Goal: Task Accomplishment & Management: Manage account settings

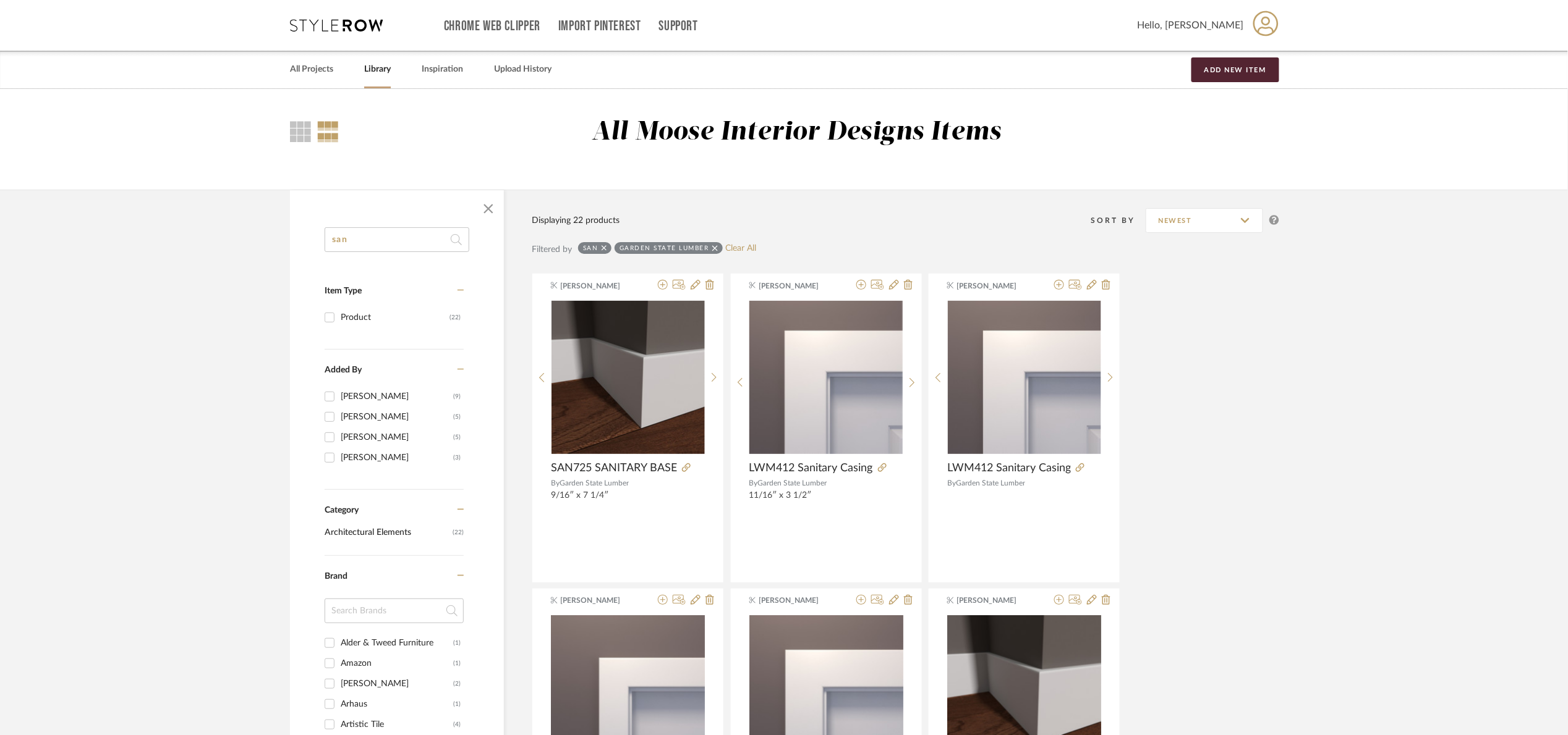
click at [763, 239] on div "Filtered by san Garden State Lumber Clear All" at bounding box center [905, 254] width 747 height 37
click at [749, 246] on link "Clear All" at bounding box center [741, 249] width 31 height 10
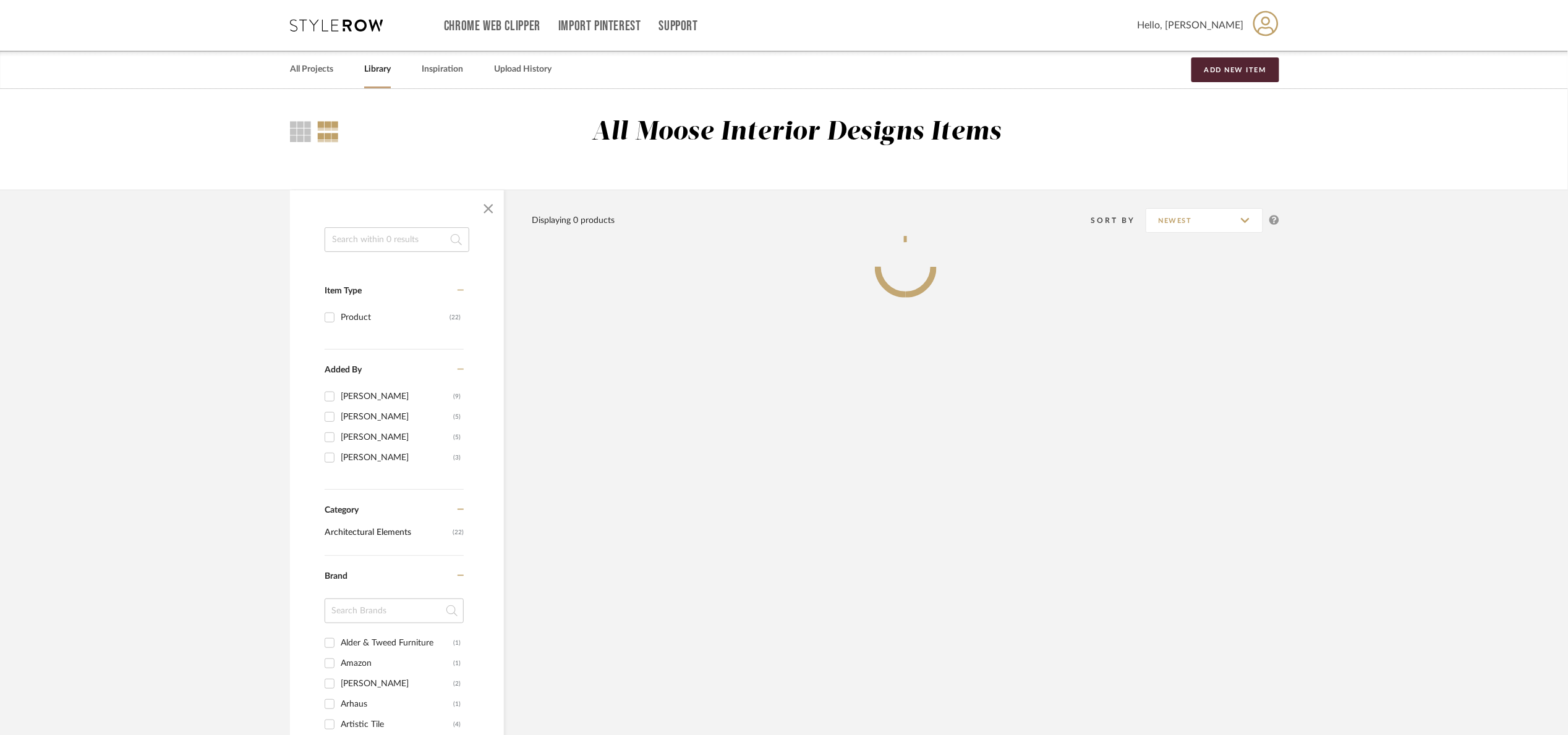
click at [408, 237] on input at bounding box center [397, 240] width 145 height 25
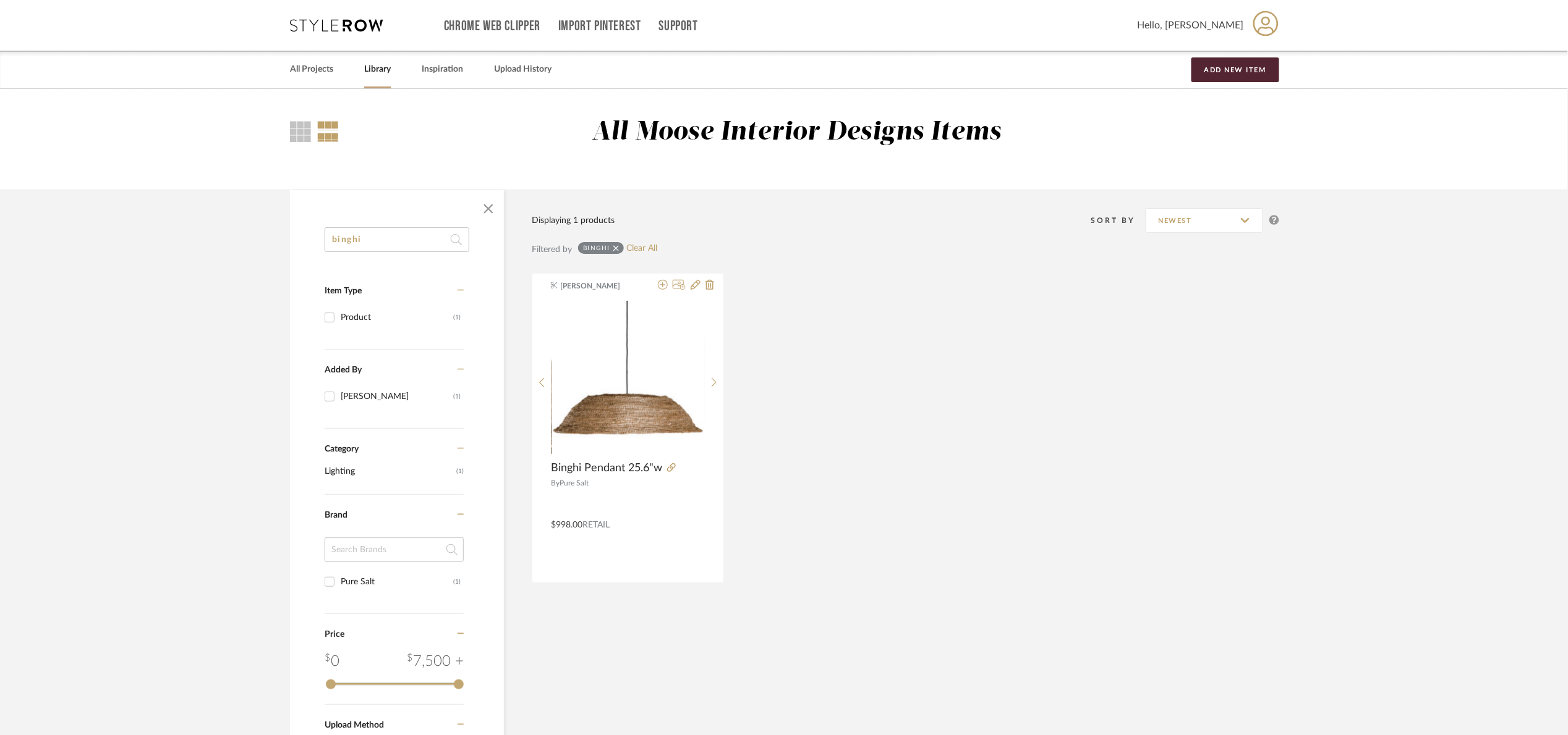
drag, startPoint x: 411, startPoint y: 244, endPoint x: 159, endPoint y: 269, distance: 253.2
click at [159, 269] on library-search-items "binghi Item Type Product (1) Added By Katherine Cowley (1) Category Lighting (1…" at bounding box center [784, 546] width 1568 height 712
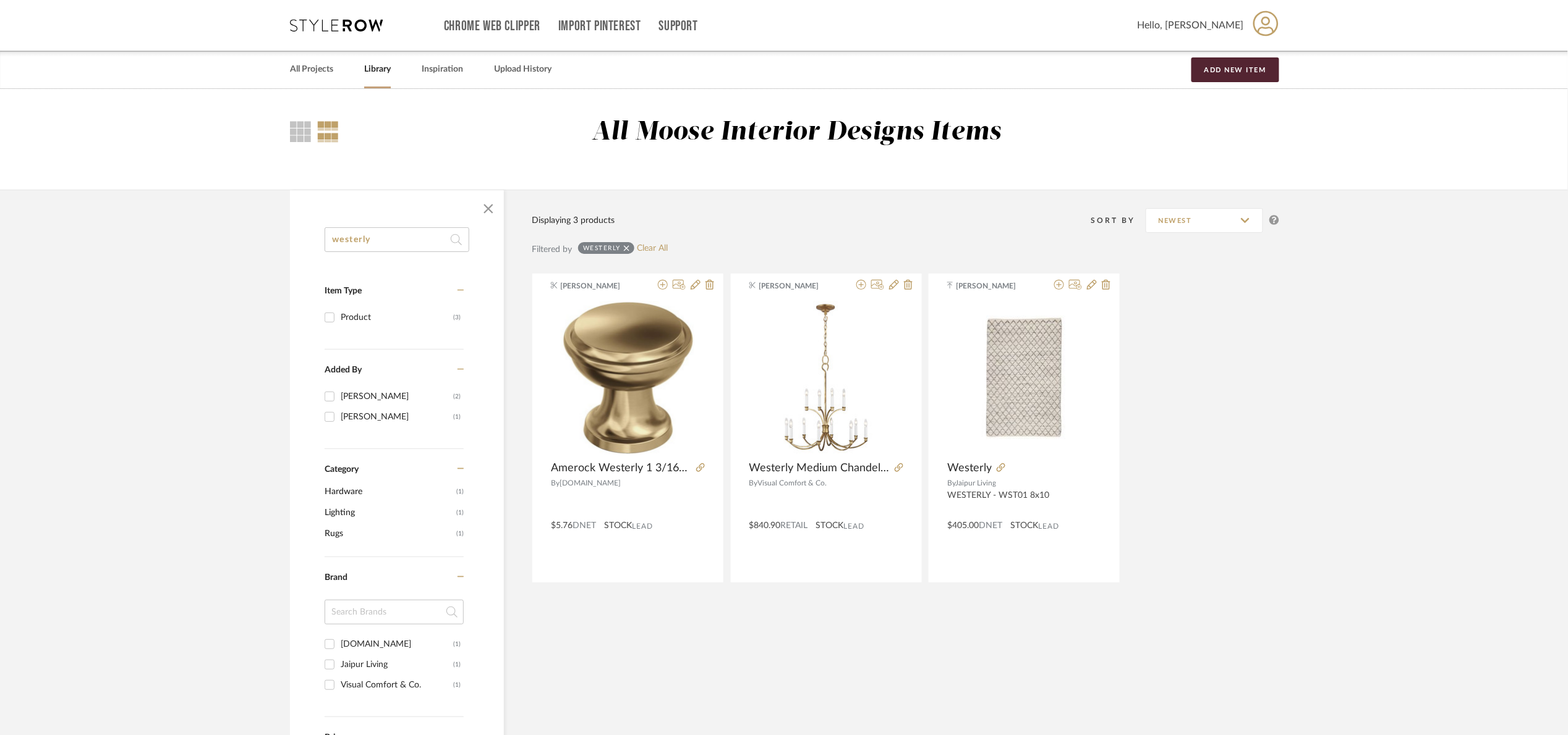
type input "westerly"
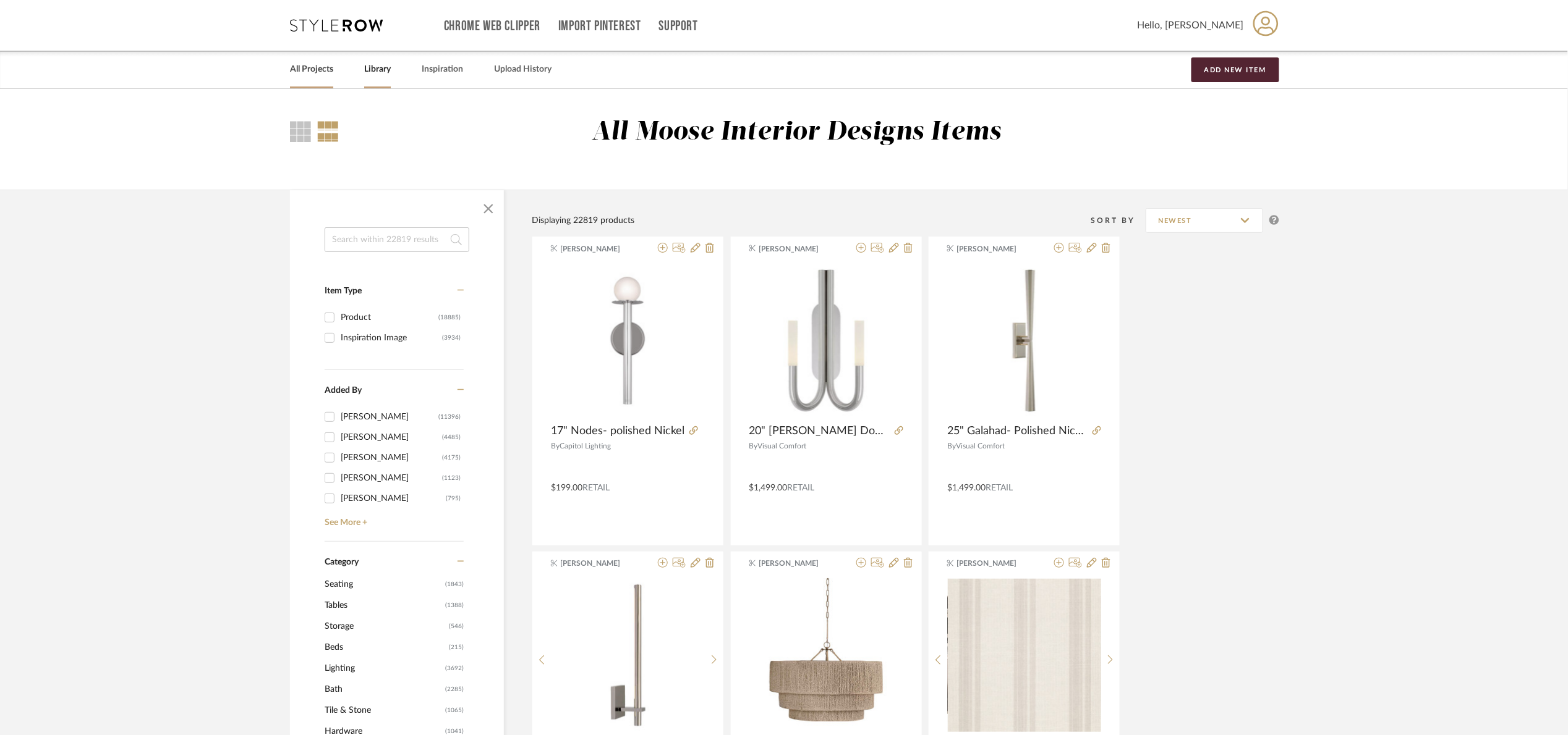
click at [310, 71] on link "All Projects" at bounding box center [311, 70] width 44 height 17
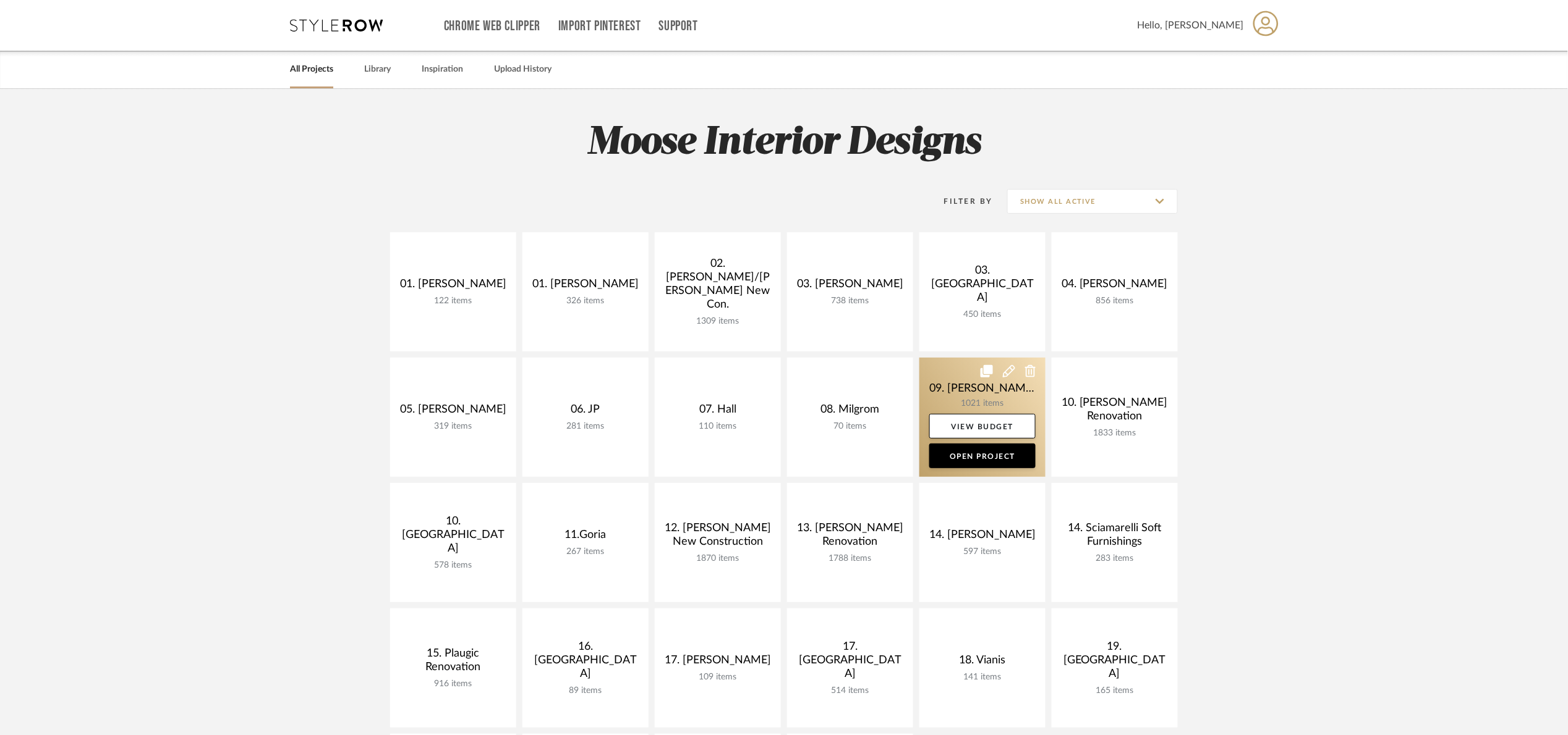
click at [951, 379] on link at bounding box center [983, 418] width 126 height 119
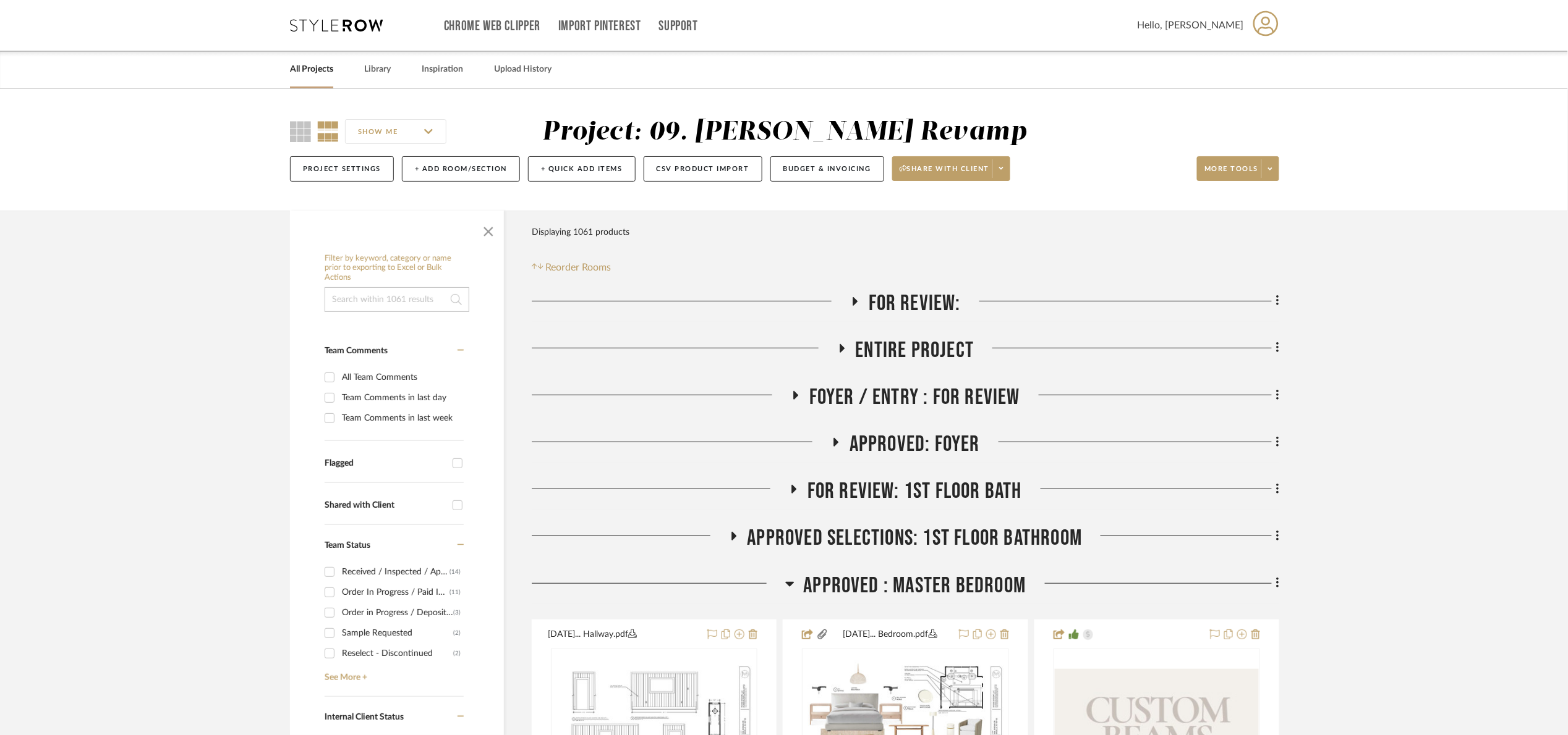
click at [888, 303] on span "For Review:" at bounding box center [915, 304] width 92 height 26
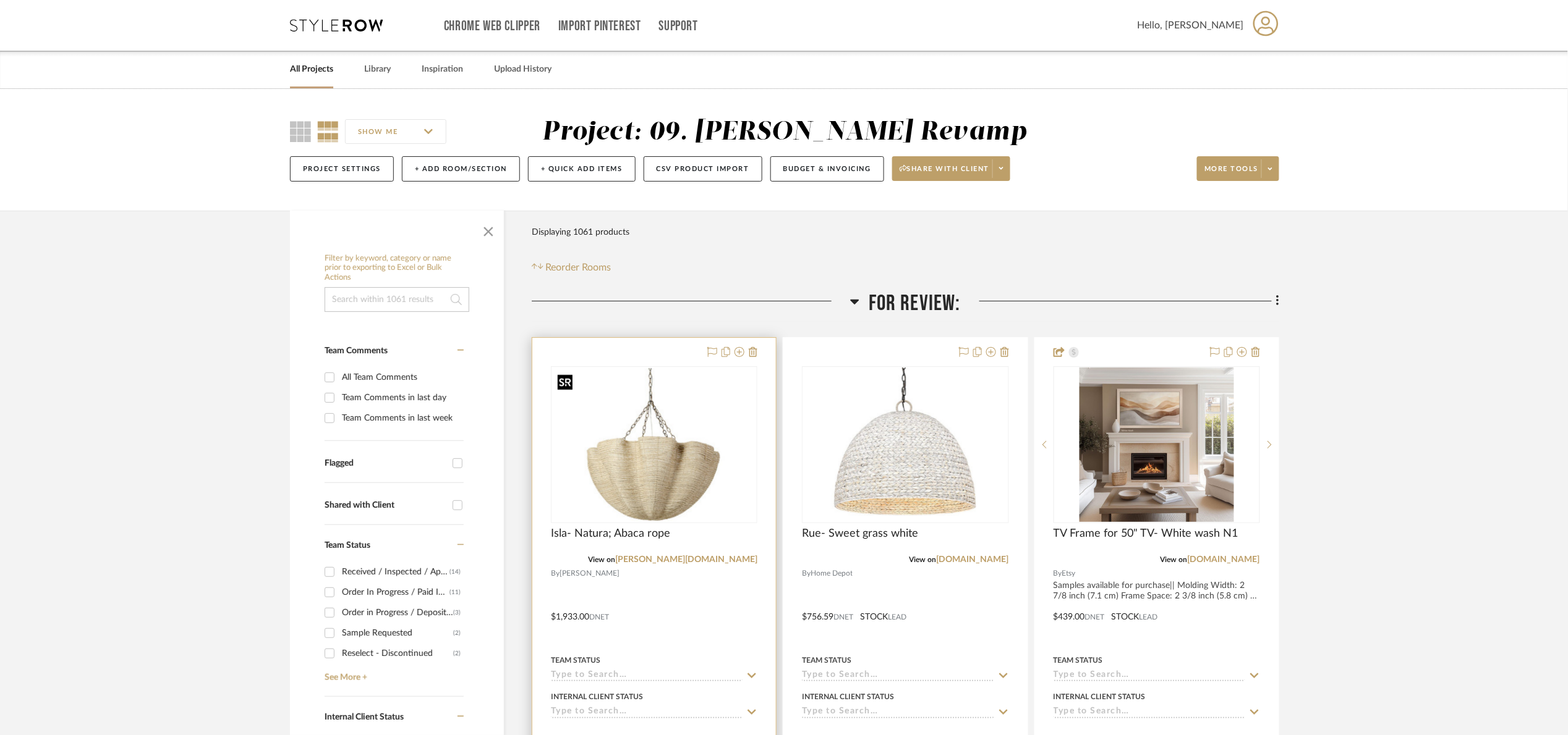
click at [678, 517] on img "0" at bounding box center [653, 445] width 204 height 153
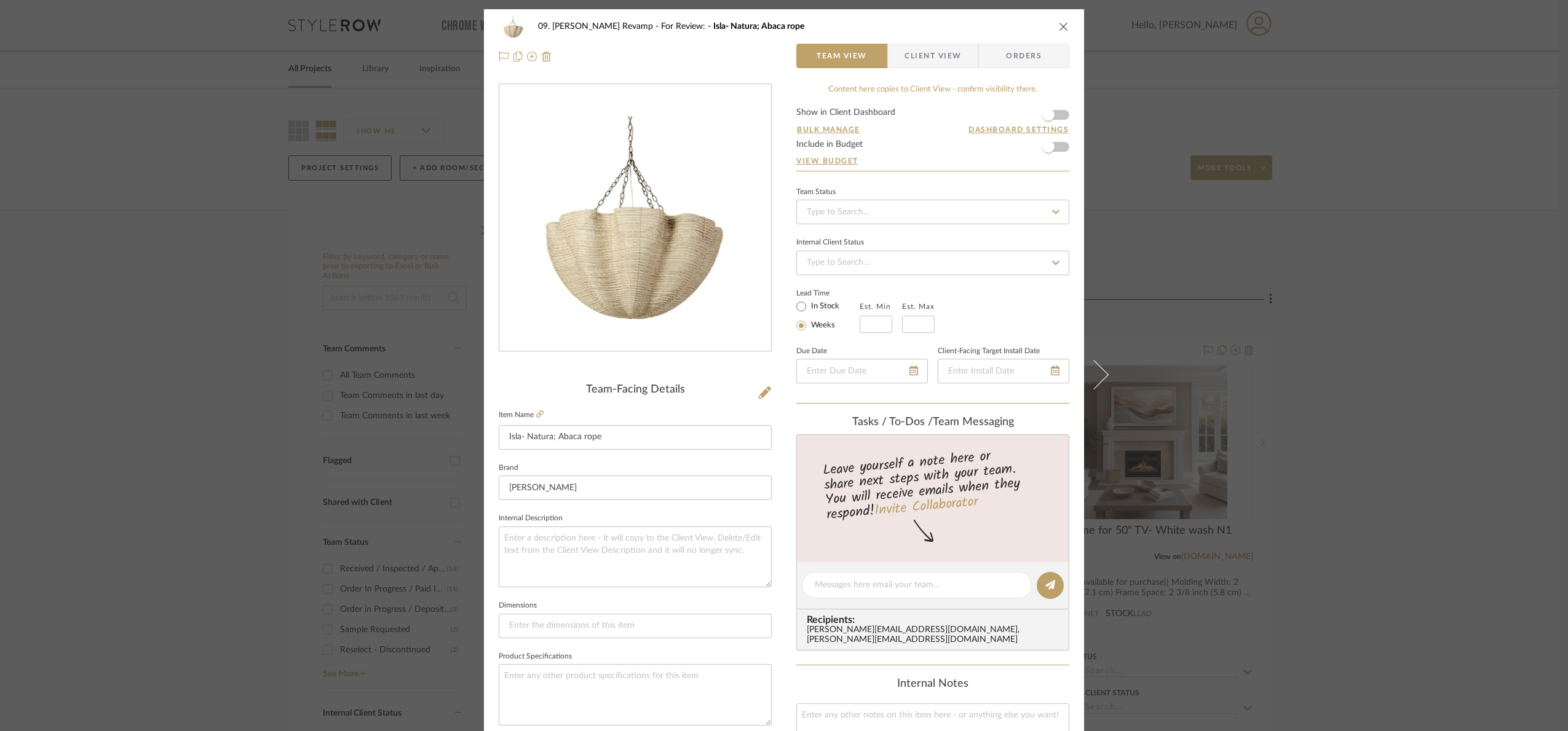
drag, startPoint x: 1371, startPoint y: 332, endPoint x: 714, endPoint y: 324, distance: 657.0
click at [1340, 334] on div "09. [PERSON_NAME] Revamp For Review: Isla- Natura; Abaca rope Team View Client …" at bounding box center [784, 366] width 1568 height 731
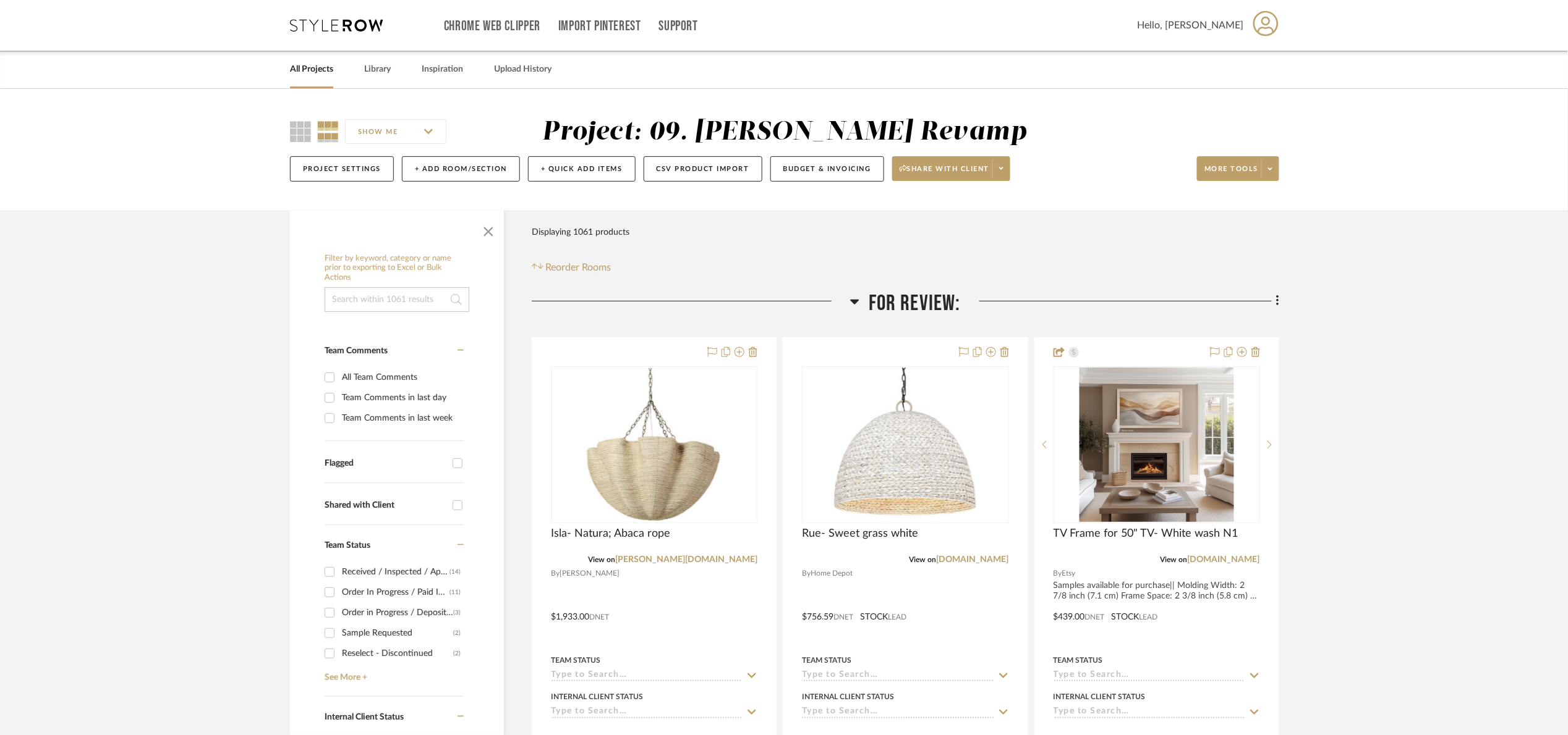
click at [402, 301] on input at bounding box center [397, 299] width 145 height 25
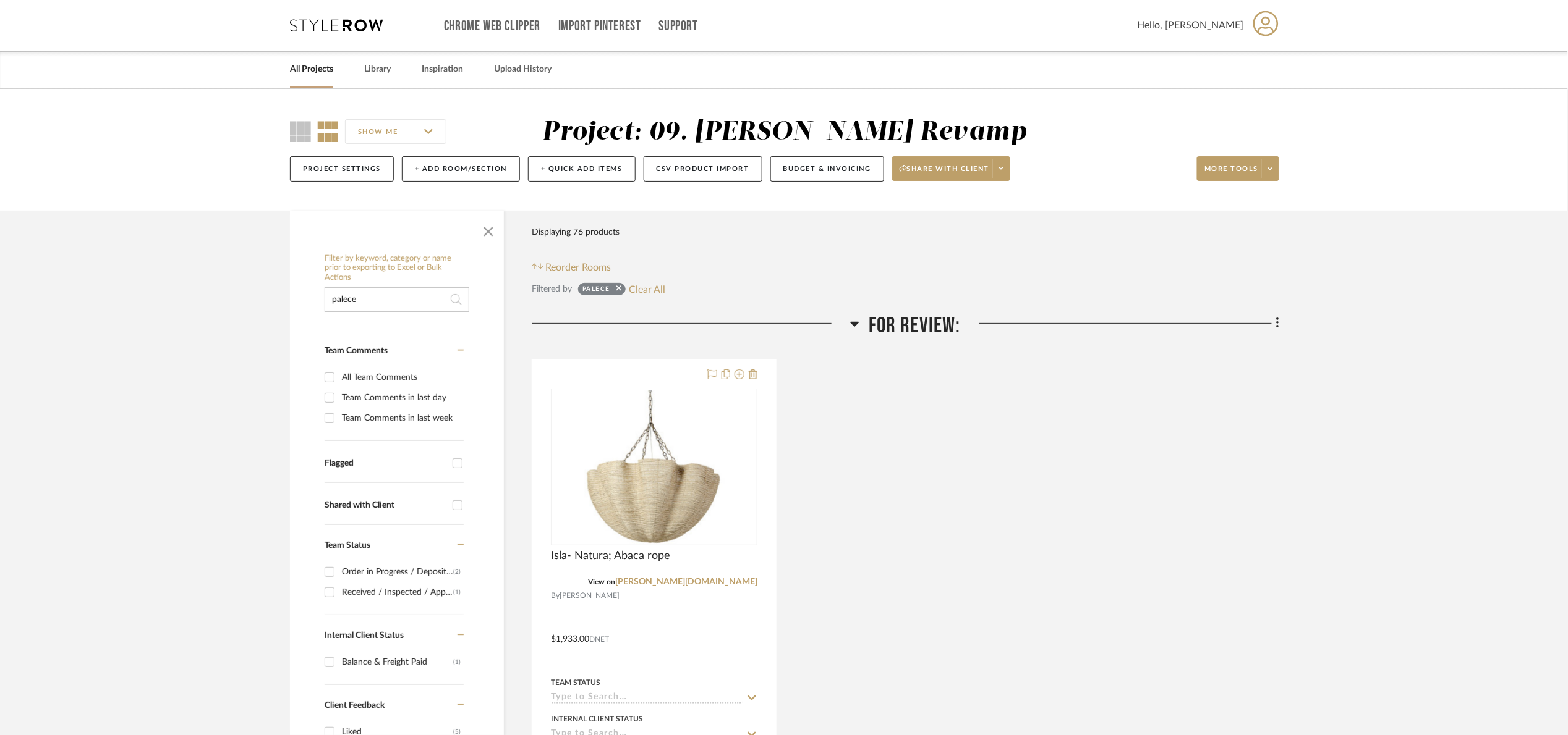
type input "palece"
click at [947, 313] on span "For Review:" at bounding box center [915, 326] width 92 height 26
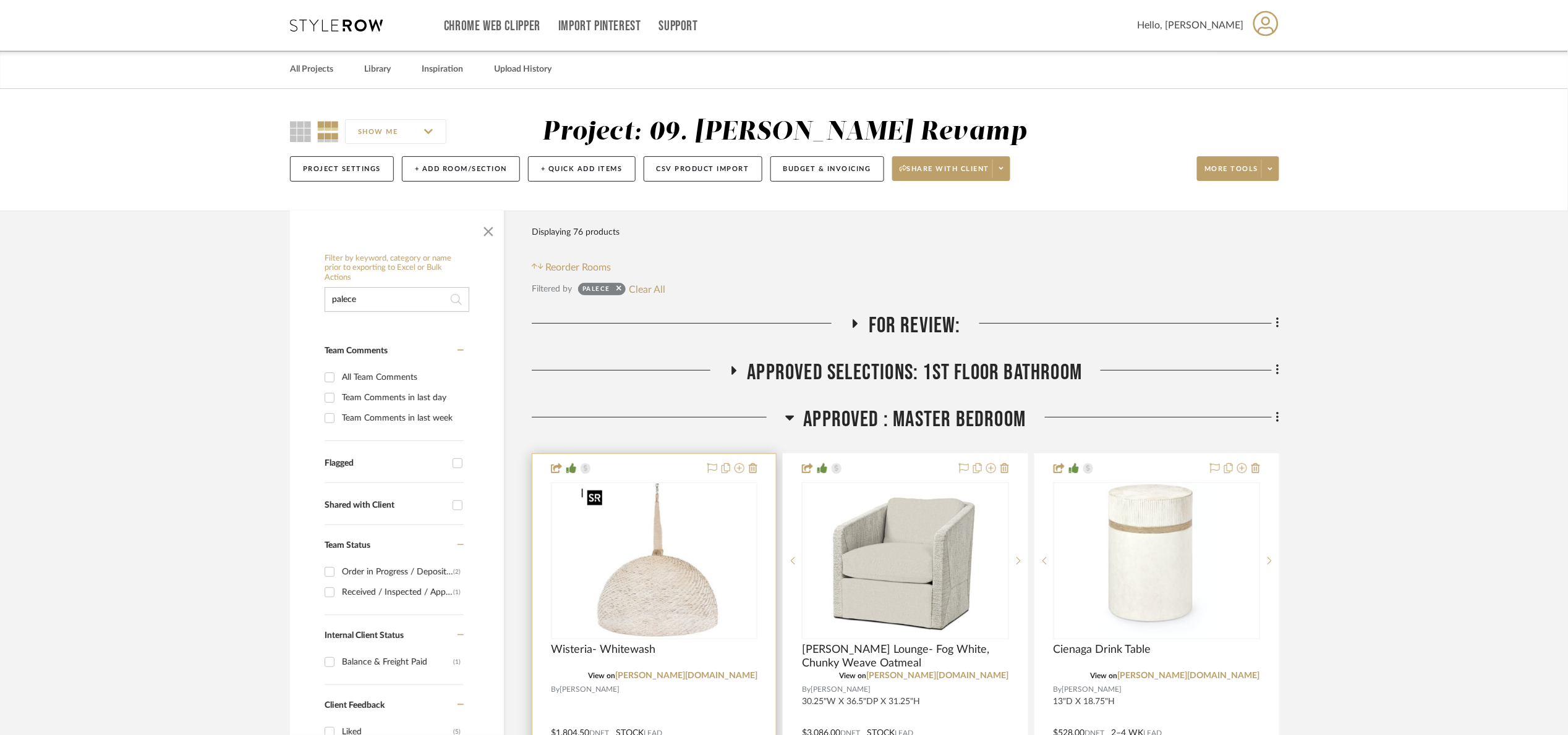
click at [0, 0] on img at bounding box center [0, 0] width 0 height 0
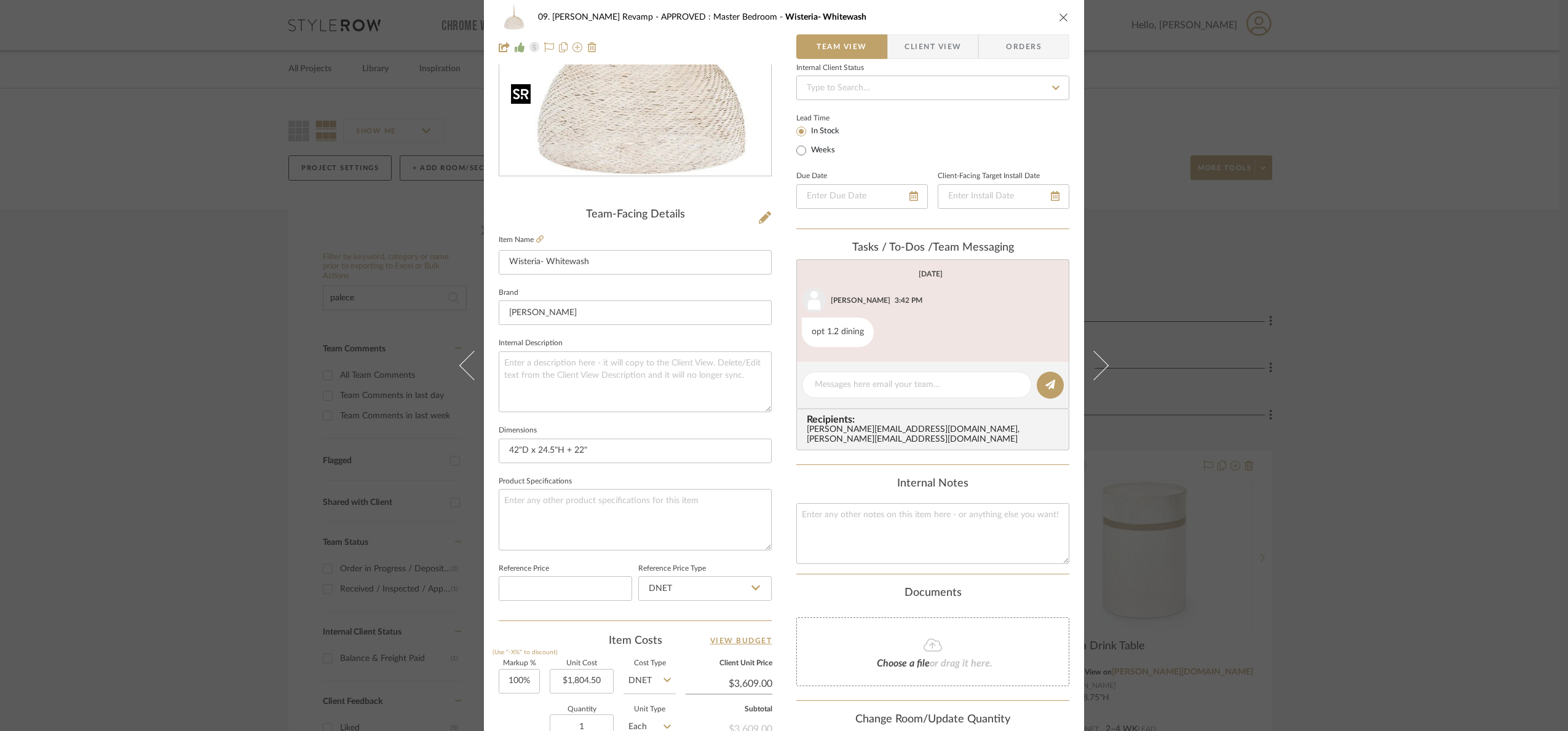
scroll to position [414, 0]
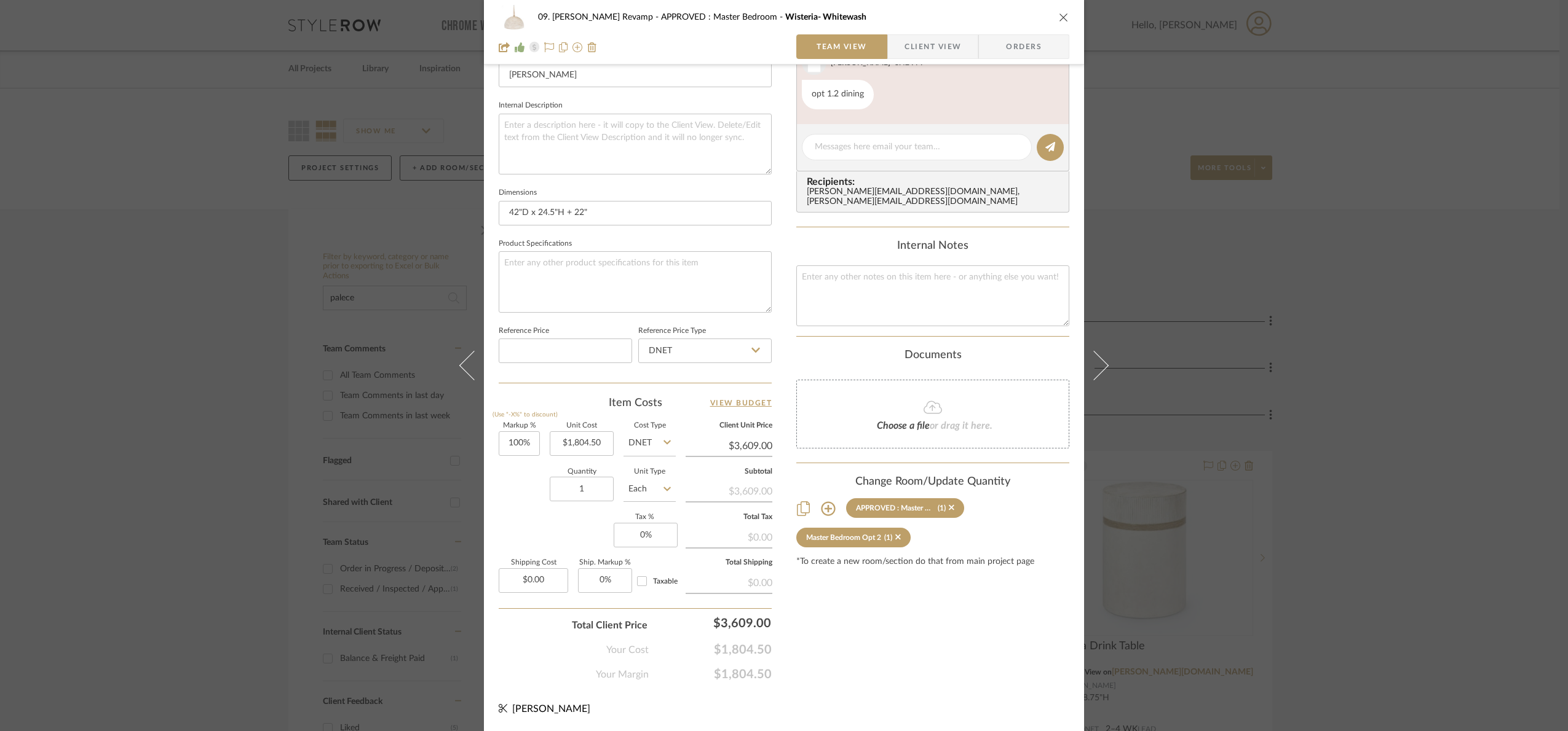
click at [1278, 464] on div "09. [PERSON_NAME] Revamp APPROVED : Master Bedroom Wisteria- Whitewash Team Vie…" at bounding box center [784, 366] width 1568 height 731
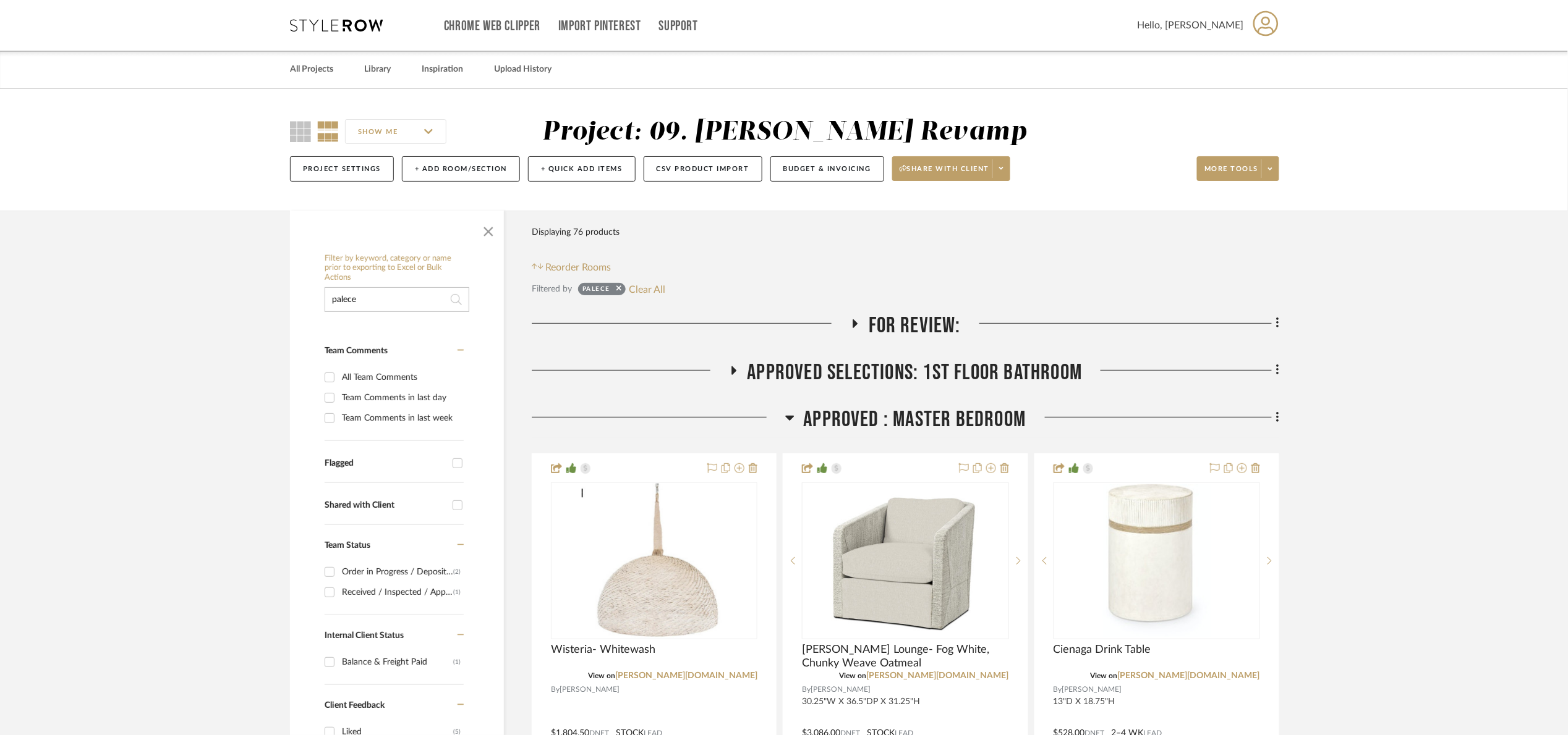
click at [897, 324] on span "For Review:" at bounding box center [915, 326] width 92 height 26
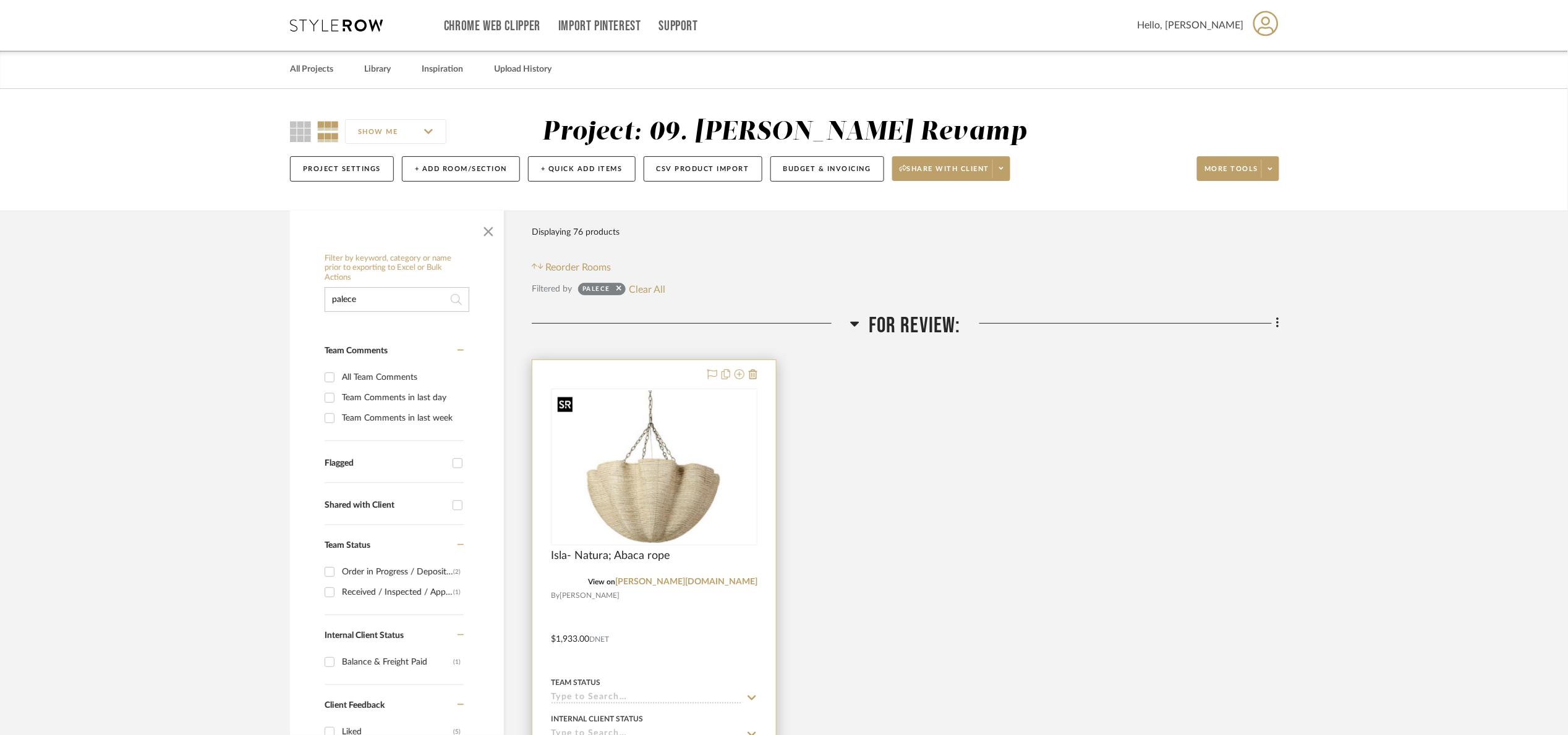
click at [0, 0] on img at bounding box center [0, 0] width 0 height 0
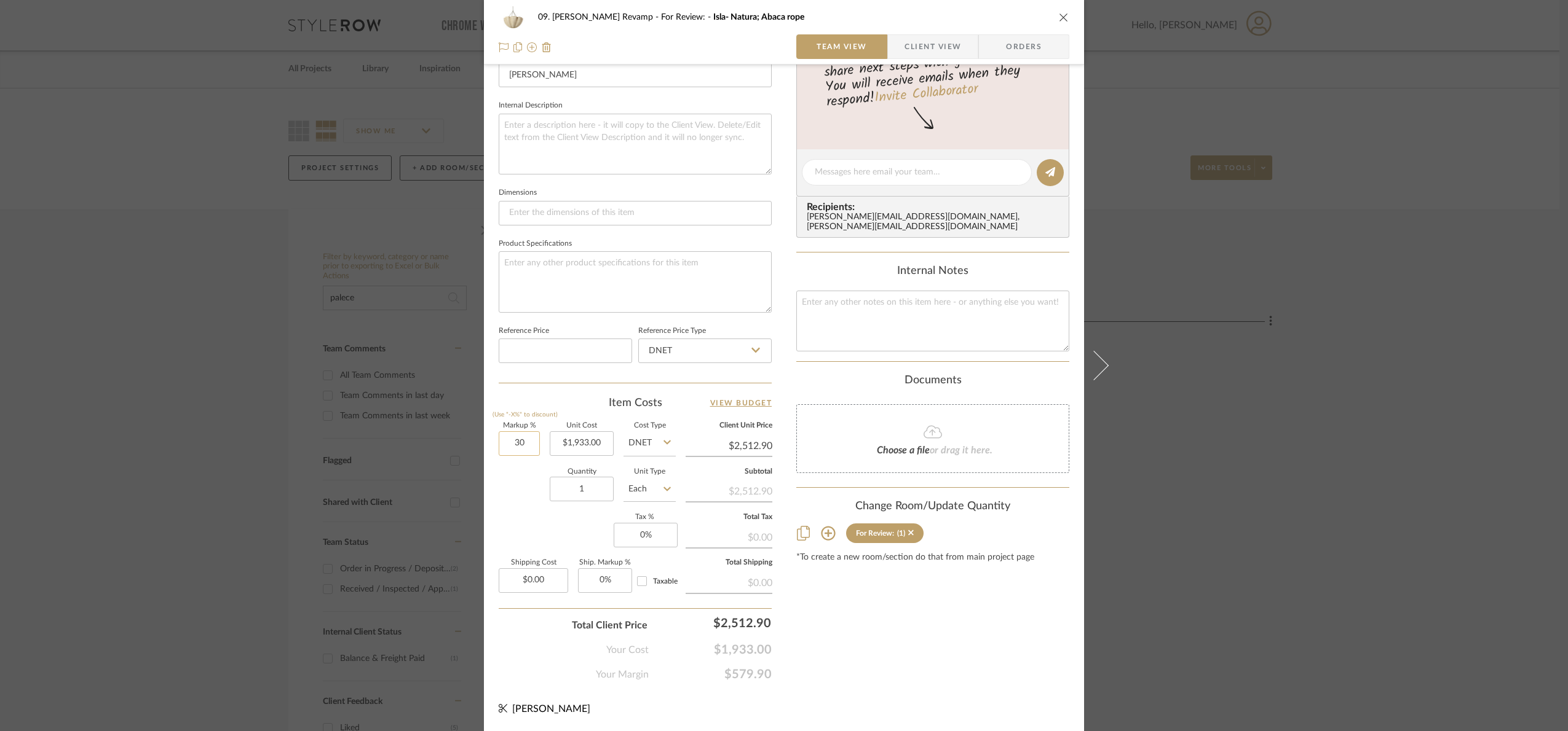
click at [519, 447] on input "30" at bounding box center [519, 444] width 42 height 25
type input "100%"
click at [544, 505] on div "Quantity 1 Unit Type Each" at bounding box center [587, 490] width 177 height 43
type input "$3,866.00"
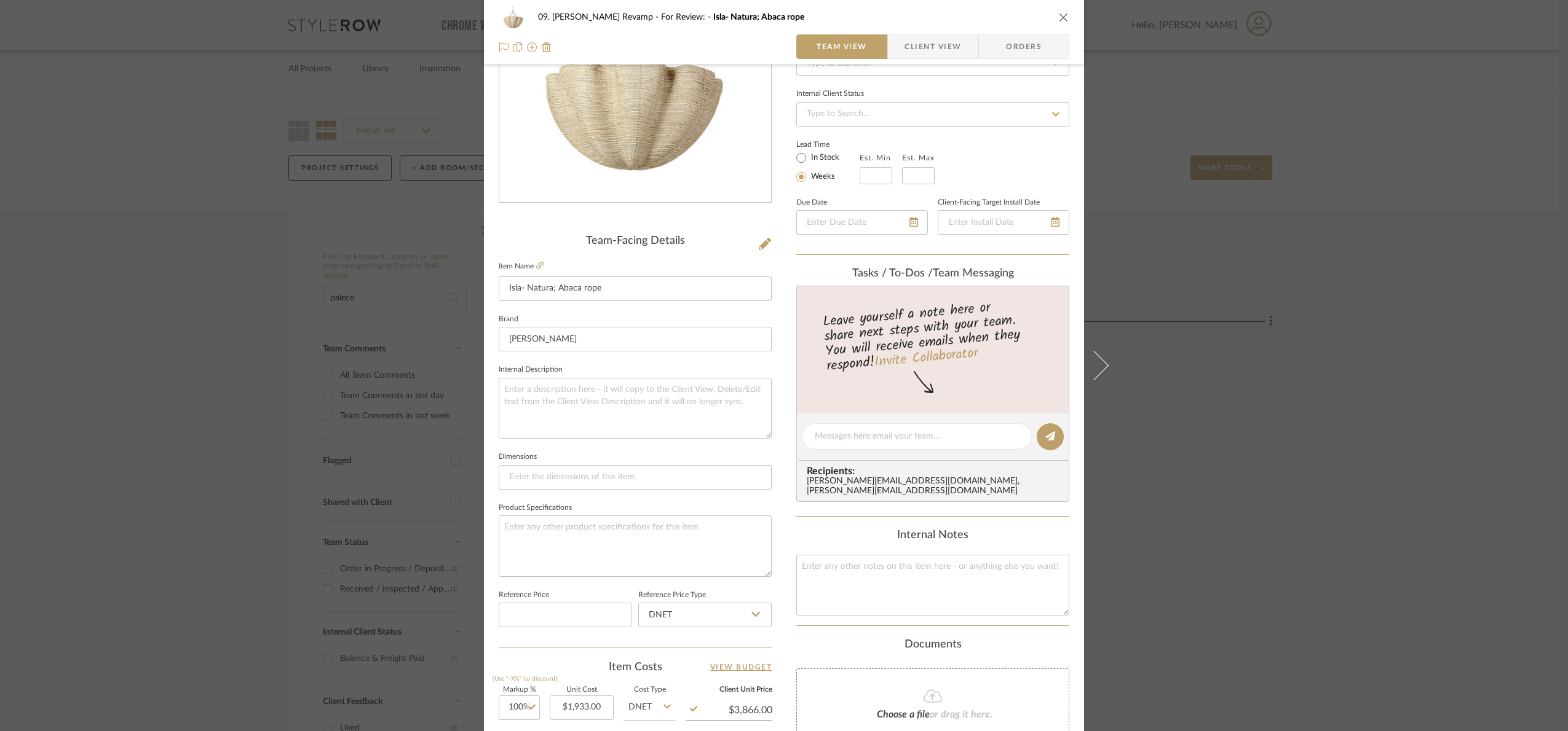
scroll to position [137, 0]
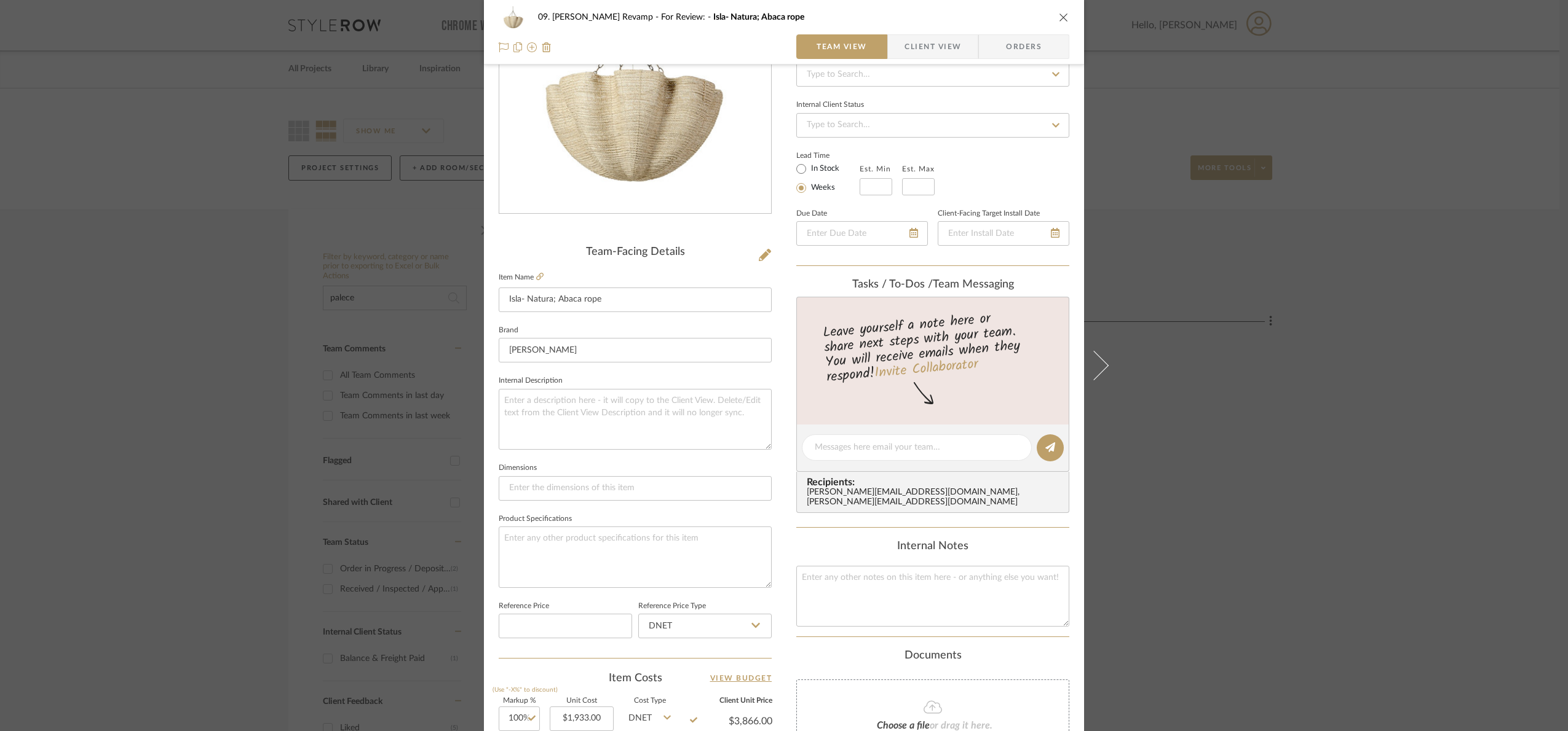
click at [1391, 500] on div "09. [PERSON_NAME] Revamp For Review: Isla- Natura; Abaca rope Team View Client …" at bounding box center [784, 366] width 1568 height 731
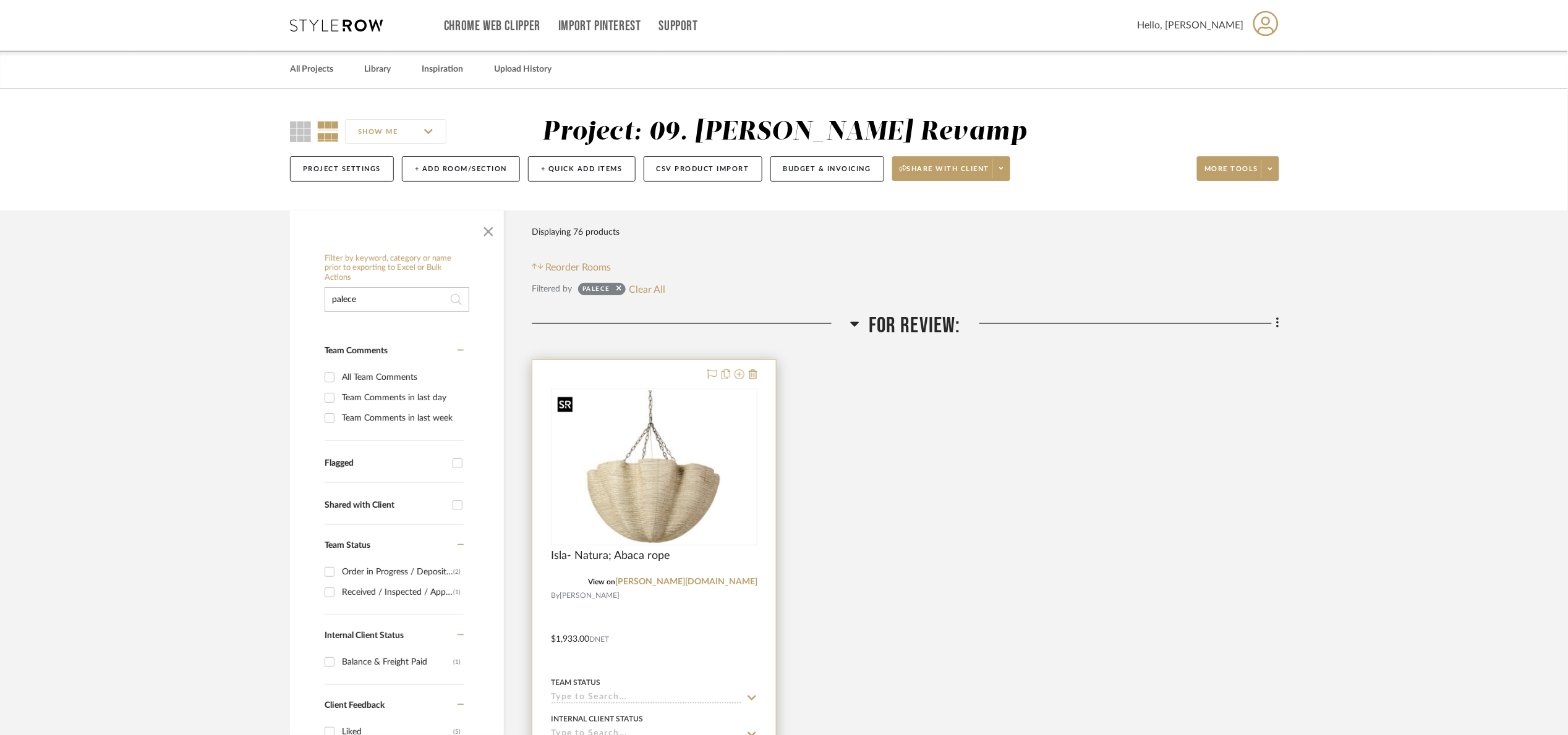
click at [625, 472] on img "0" at bounding box center [653, 467] width 204 height 153
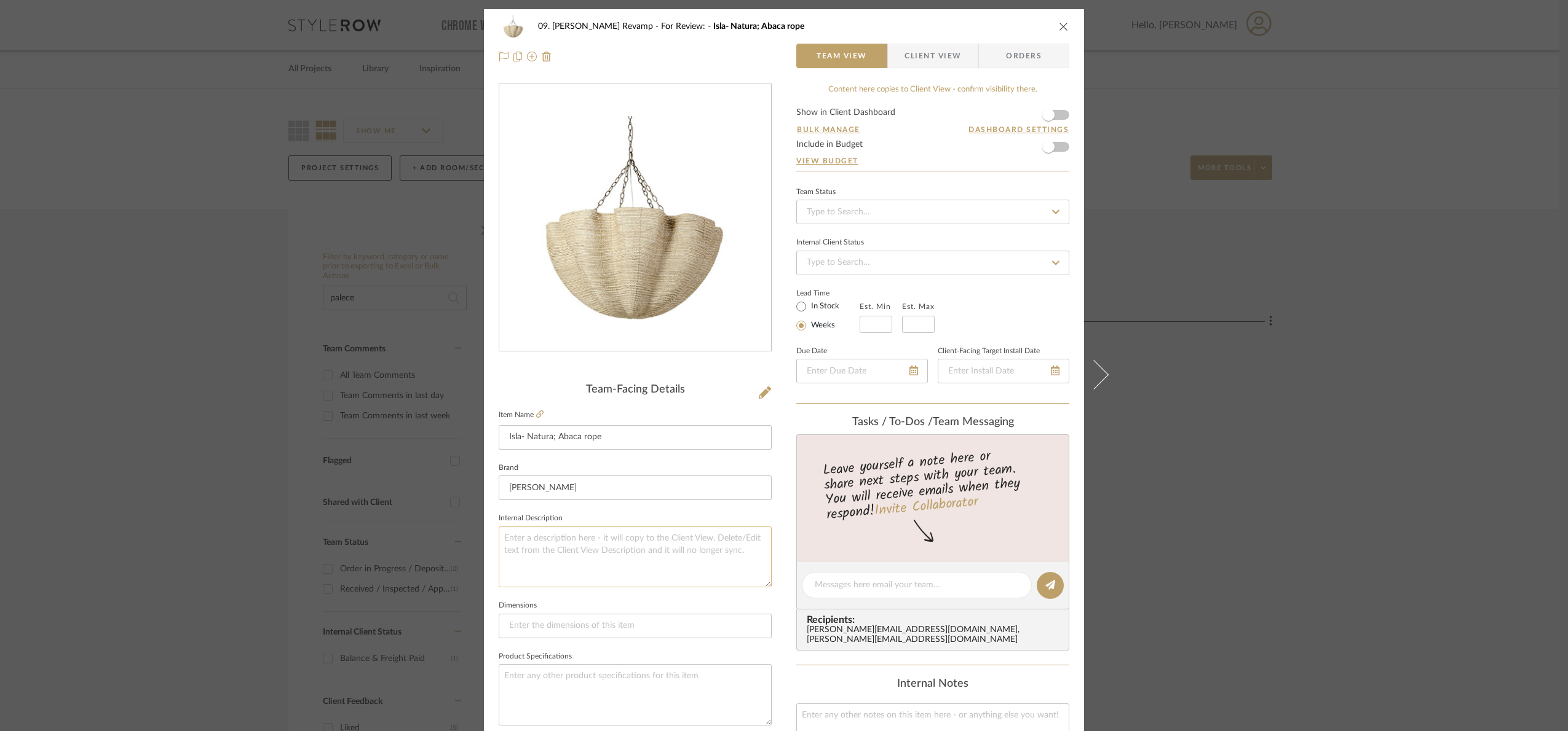
click at [568, 543] on textarea at bounding box center [636, 557] width 273 height 61
paste textarea "Overall Dimensions: 37"w x 37"dp x 19"h + 15"connecting chains"
type textarea "Overall Dimensions: 37"w x 37"dp x 19"h + 15"connecting chains"
click at [589, 511] on fieldset "Internal Description Overall Dimensions: 37"w x 37"dp x 19"h + 15"connecting ch…" at bounding box center [636, 549] width 273 height 77
click at [1329, 437] on div "09. [PERSON_NAME] Revamp For Review: Isla- Natura; Abaca rope Team View Client …" at bounding box center [784, 366] width 1568 height 731
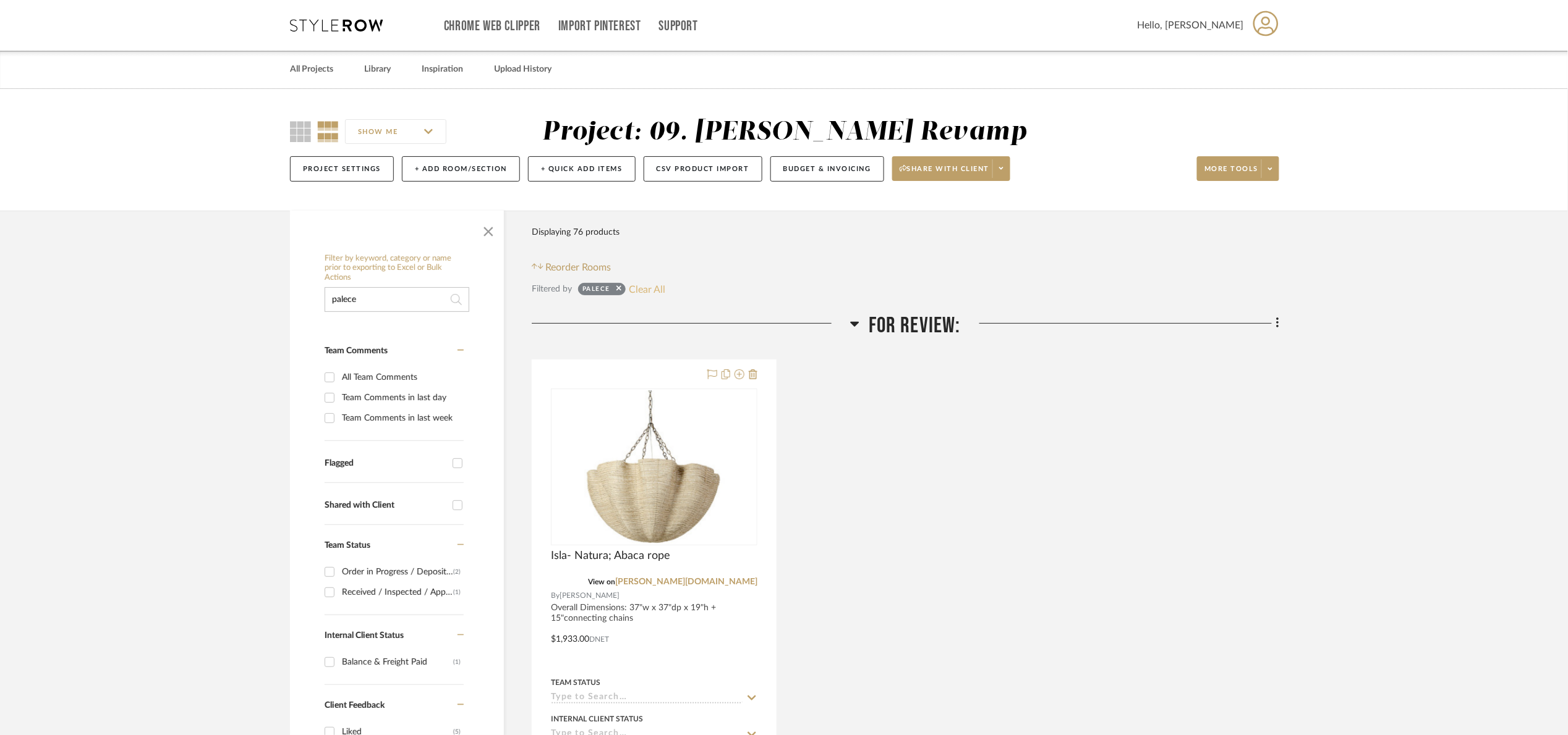
click at [632, 291] on button "Clear All" at bounding box center [647, 289] width 37 height 16
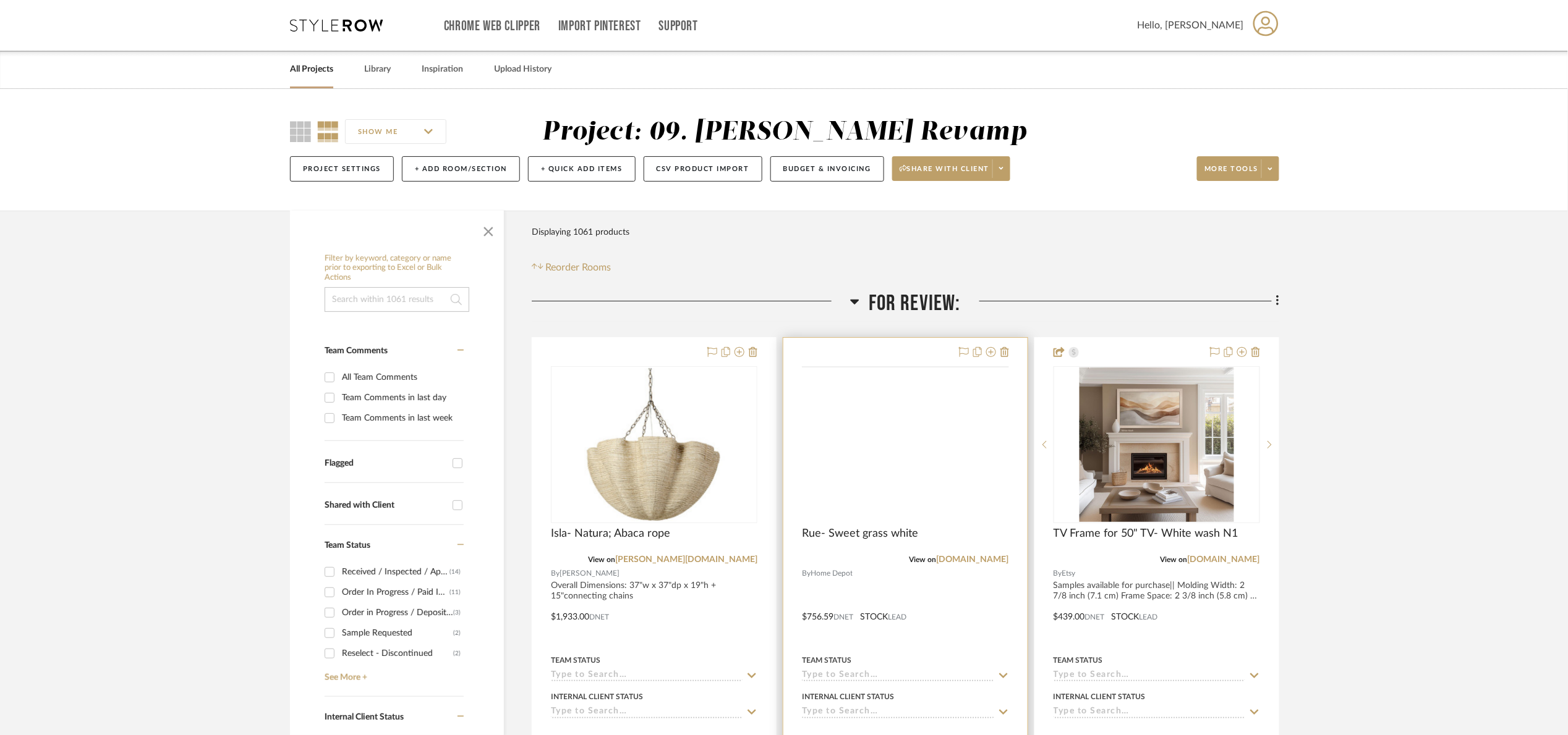
click at [0, 0] on img at bounding box center [0, 0] width 0 height 0
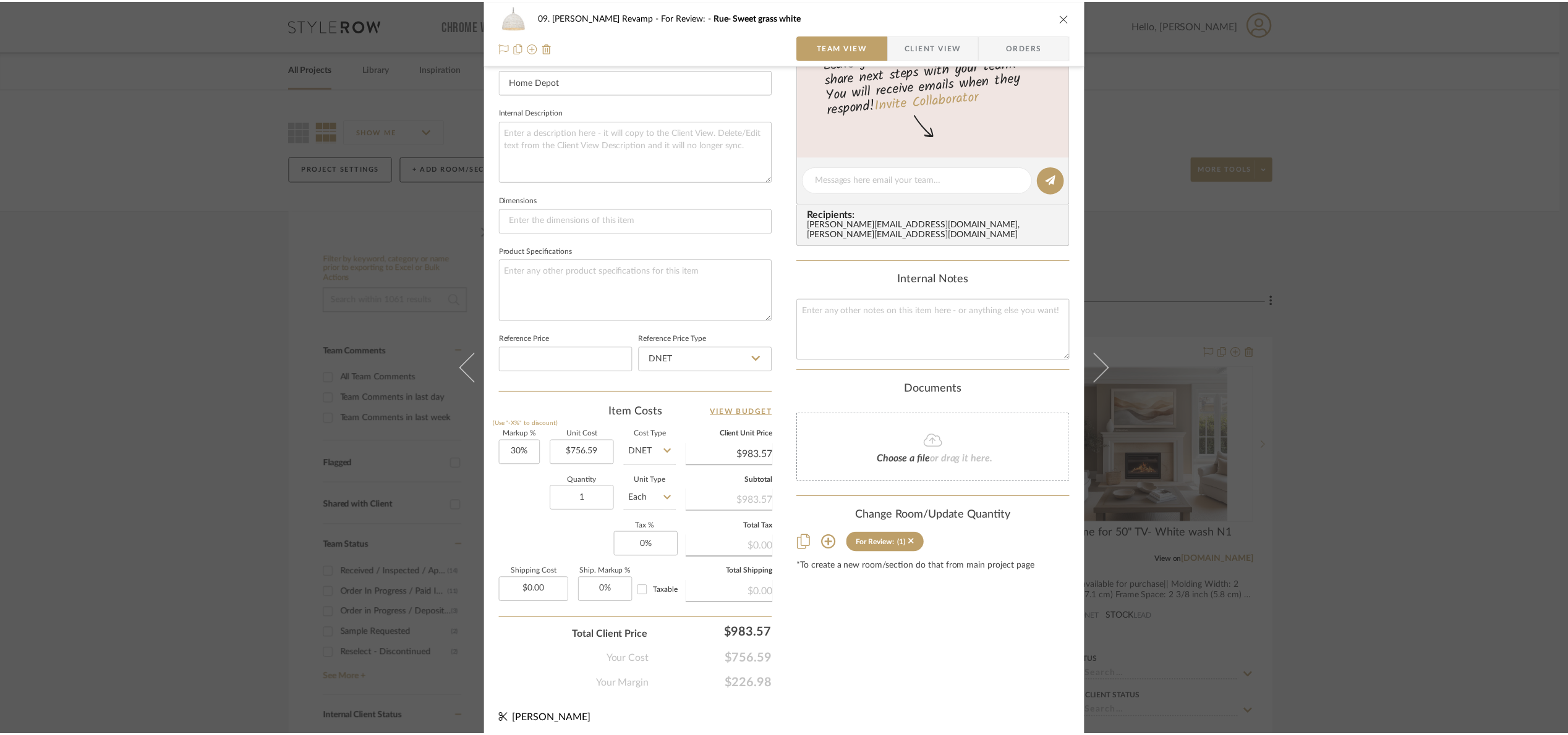
scroll to position [416, 0]
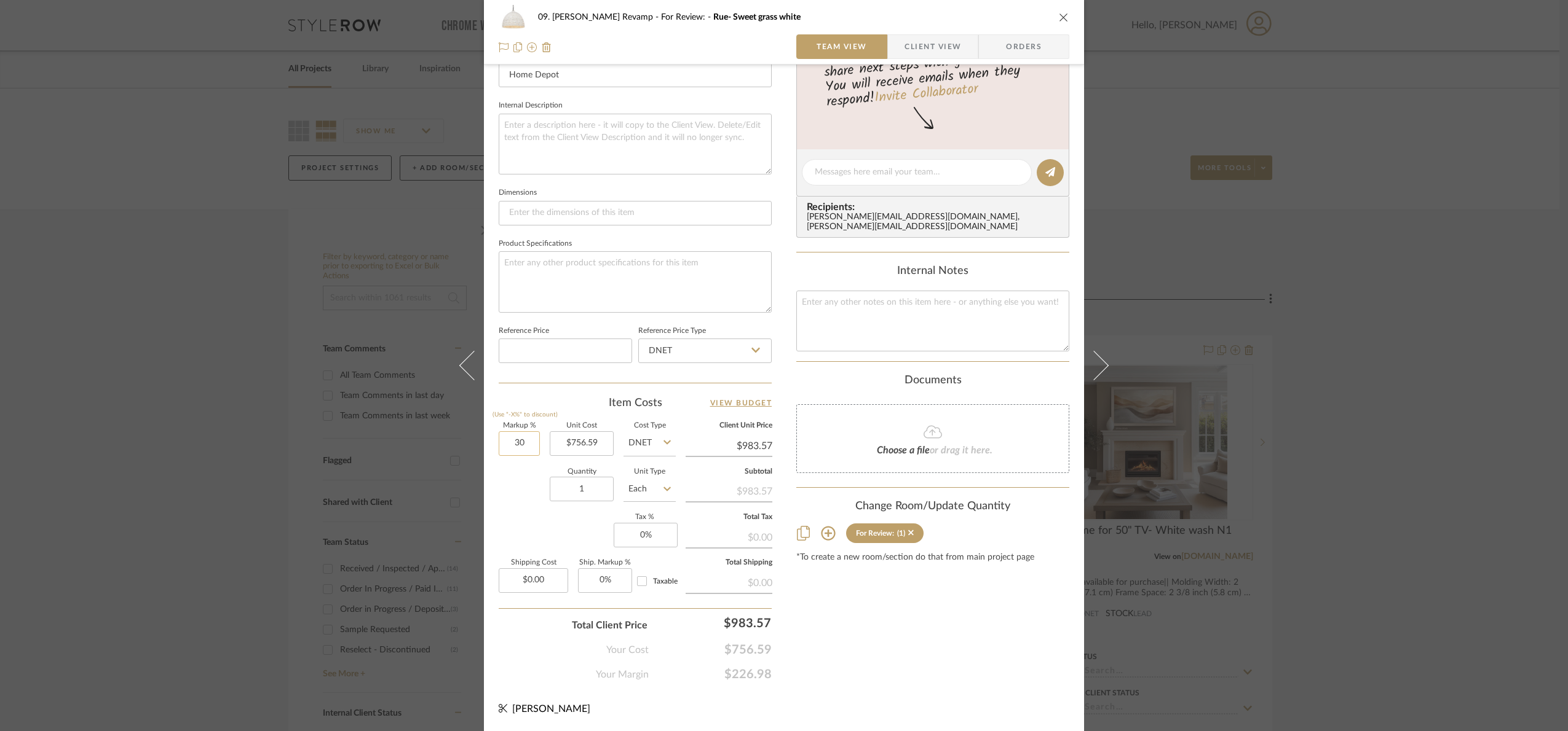
click at [523, 449] on input "30" at bounding box center [519, 444] width 42 height 25
type input "30%"
click at [520, 484] on div "Quantity 1 Unit Type Each" at bounding box center [587, 490] width 177 height 43
click at [1341, 362] on div "09. [PERSON_NAME] Revamp For Review: Rue- Sweet grass white Team View Client Vi…" at bounding box center [784, 366] width 1568 height 731
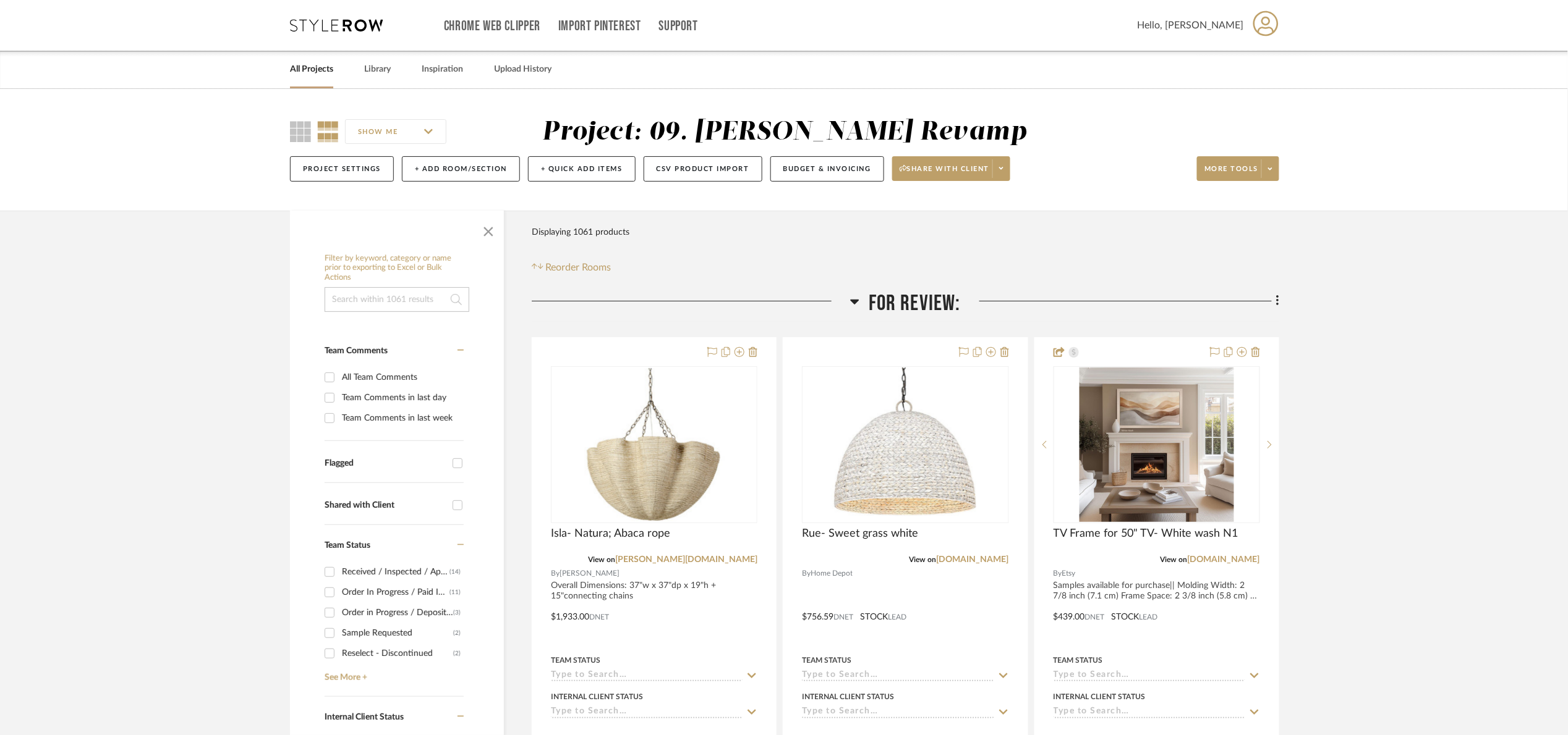
click at [424, 291] on input at bounding box center [397, 299] width 145 height 25
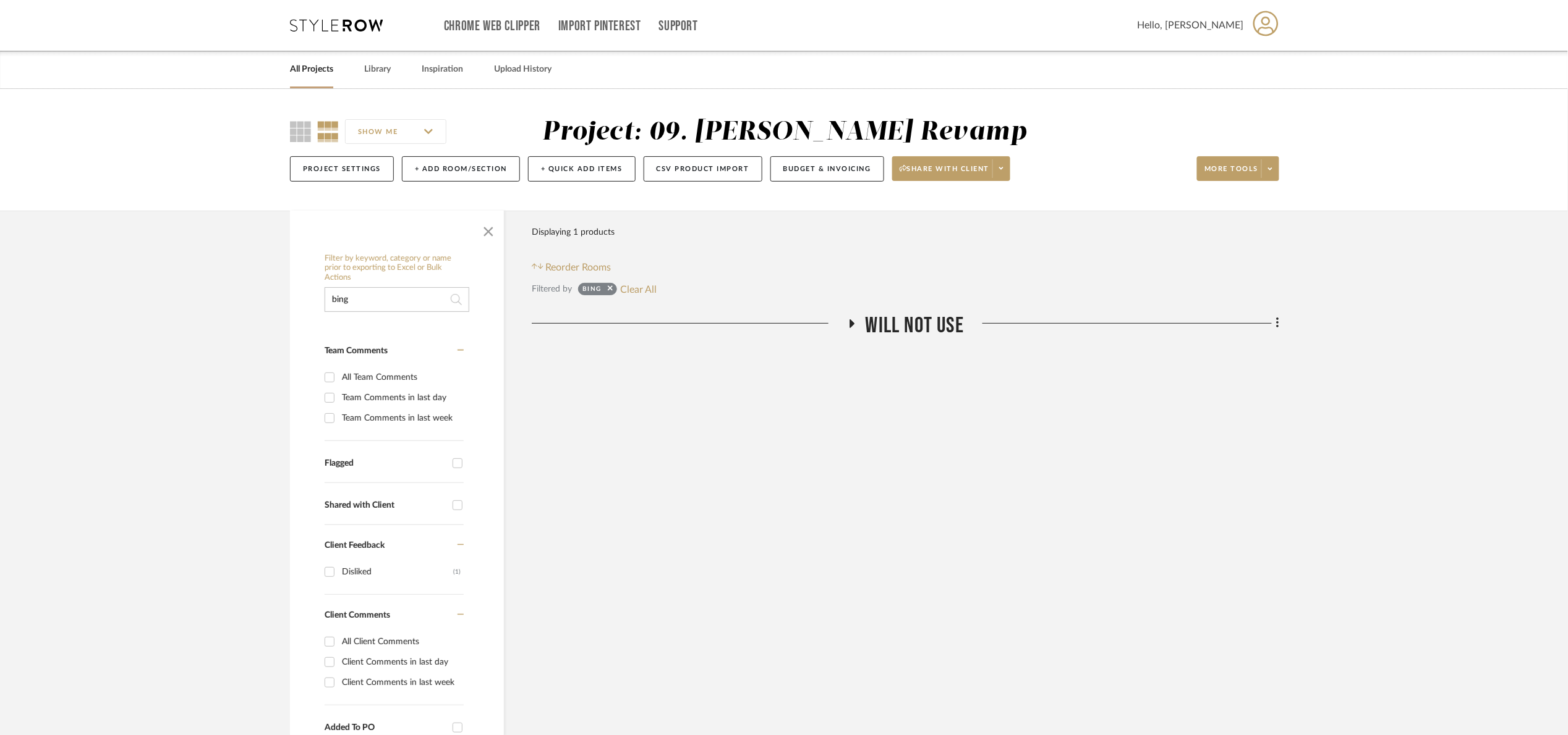
type input "bing"
click at [880, 315] on span "Will NOT Use" at bounding box center [915, 326] width 98 height 26
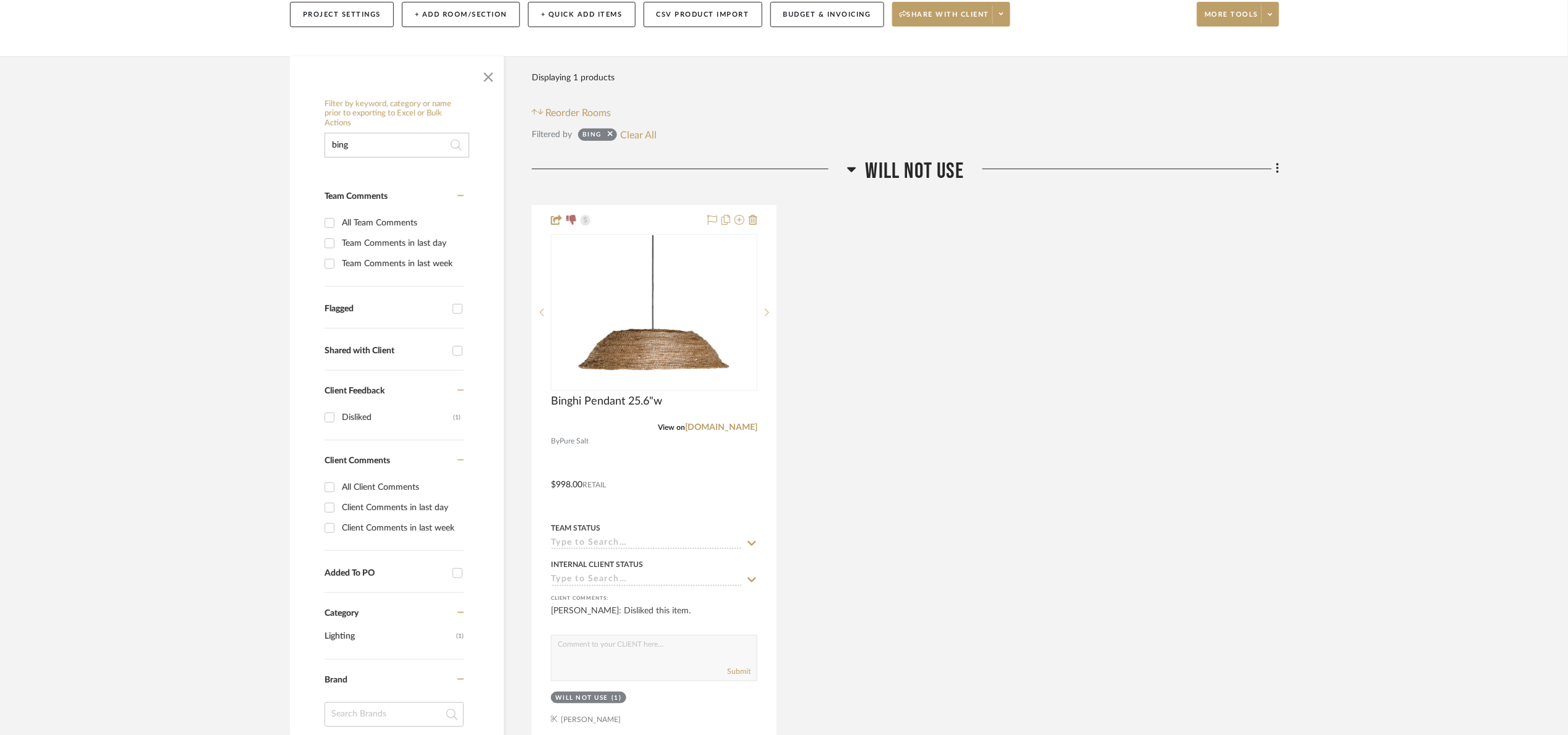
scroll to position [185, 0]
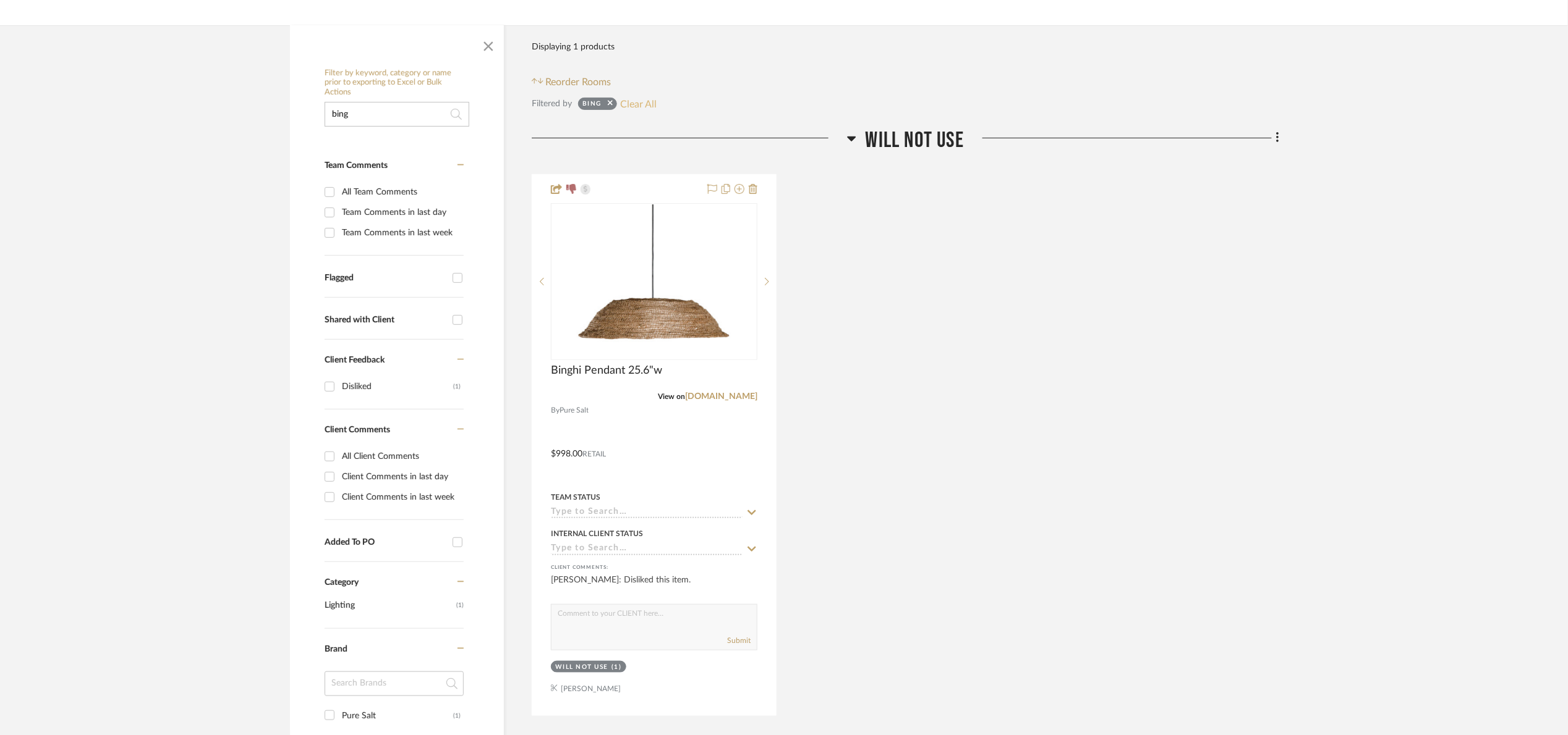
click at [656, 109] on button "Clear All" at bounding box center [638, 103] width 37 height 16
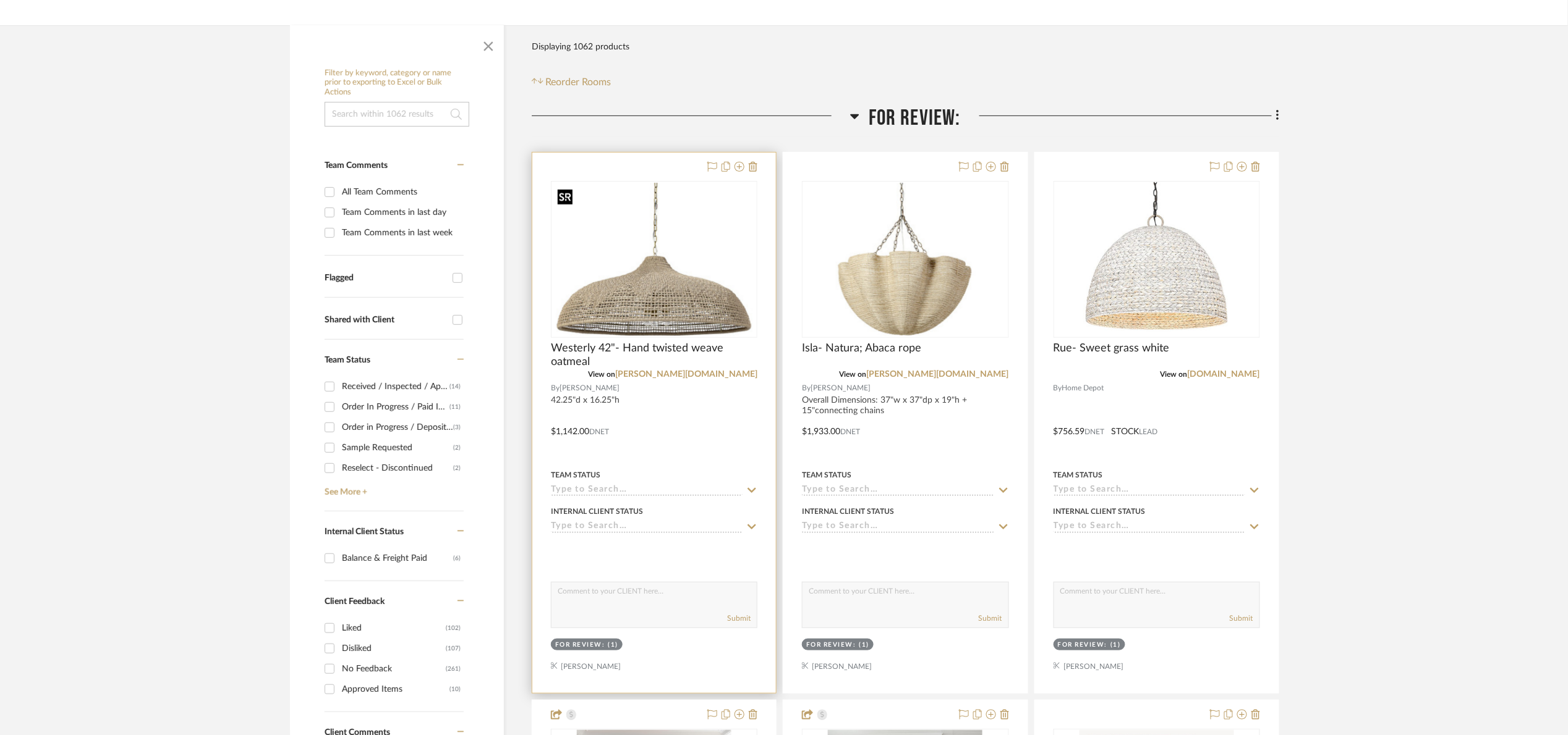
click at [639, 270] on img "0" at bounding box center [653, 260] width 204 height 153
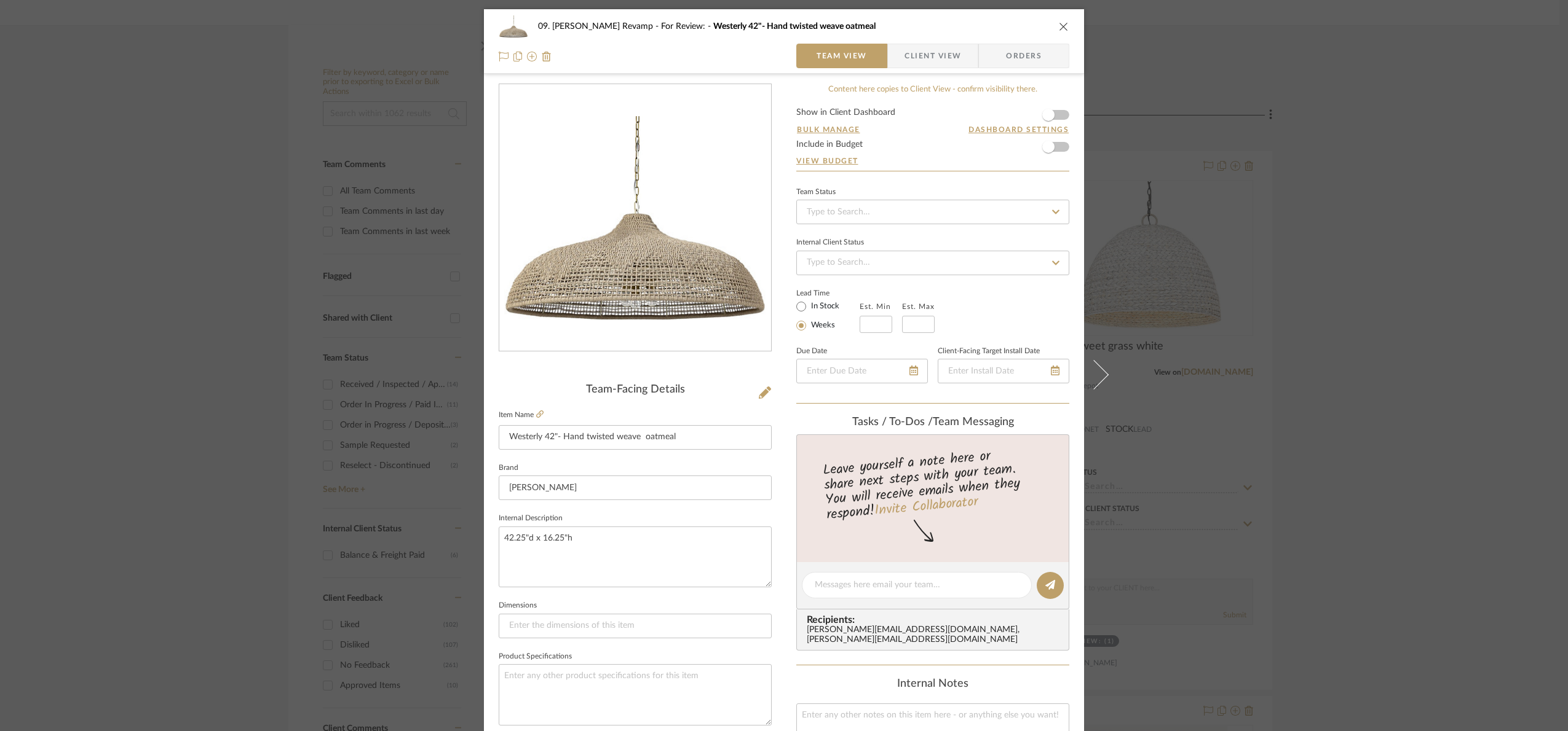
scroll to position [414, 0]
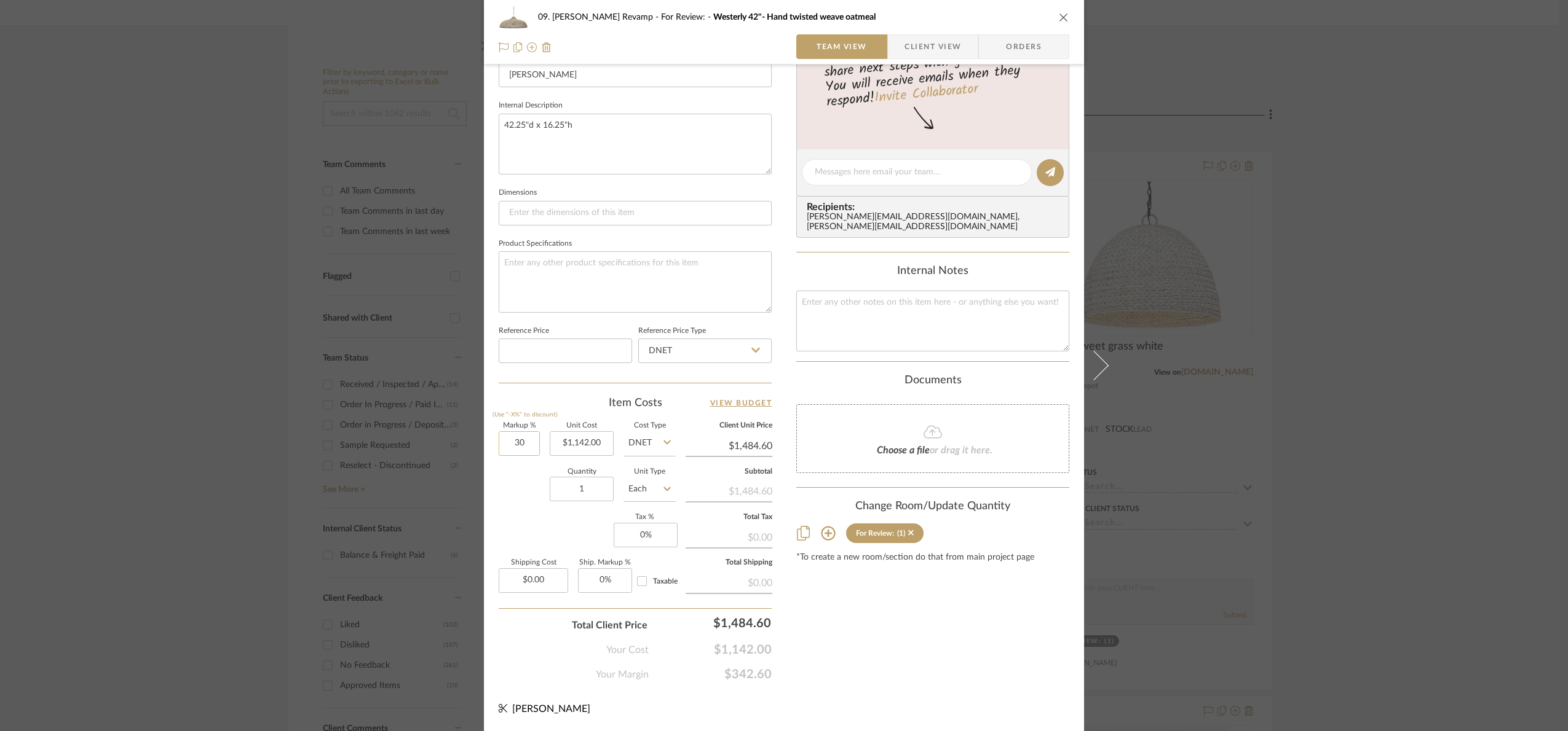
click at [525, 446] on input "30" at bounding box center [519, 444] width 42 height 25
type input "100%"
drag, startPoint x: 537, startPoint y: 519, endPoint x: 546, endPoint y: 521, distance: 9.2
click at [542, 521] on div "Markup % (Use "-X%" to discount) 100% Unit Cost $1,142.00 Cost Type DNET Client…" at bounding box center [636, 513] width 273 height 180
type input "$2,284.00"
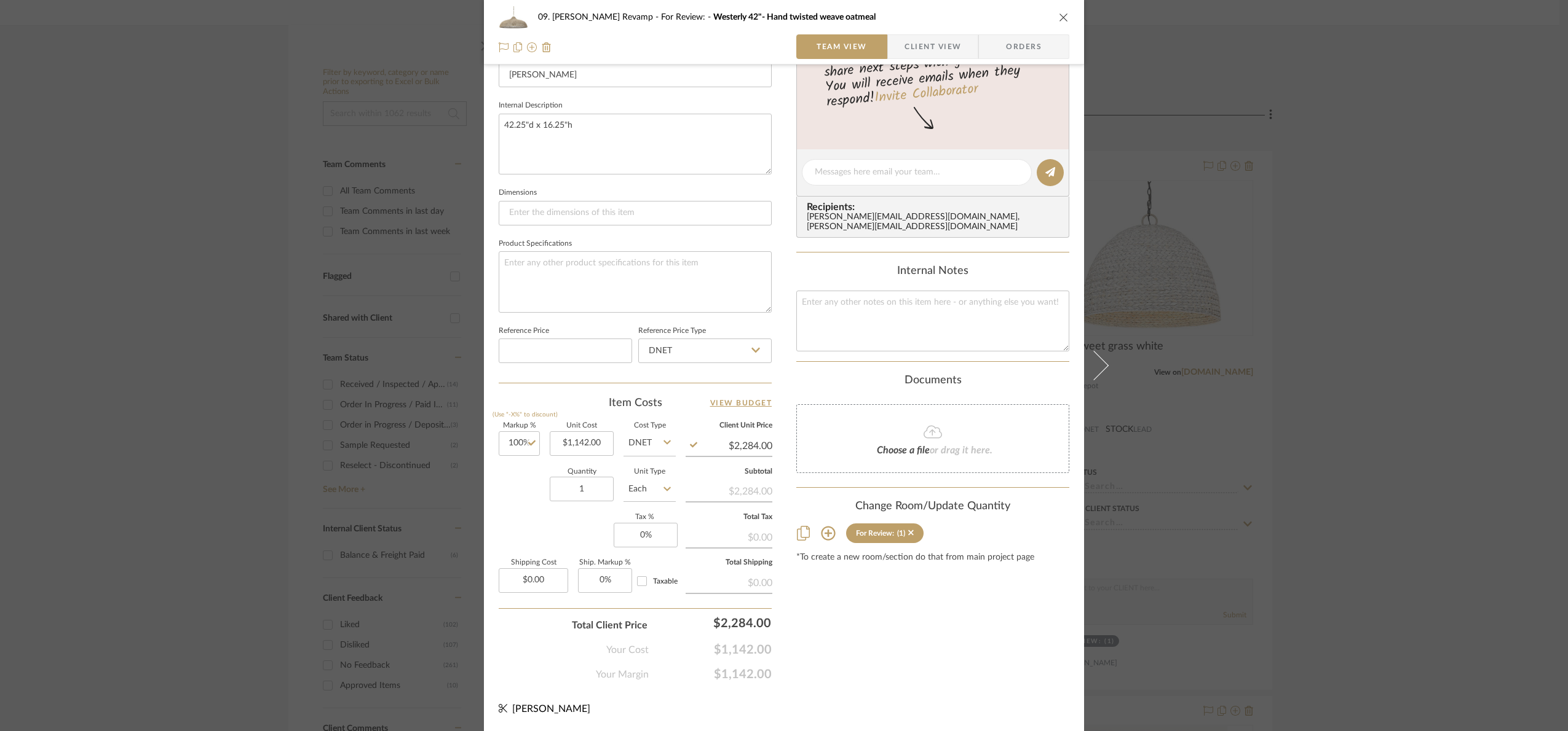
click at [1334, 449] on div "09. [PERSON_NAME] Revamp For Review: Westerly 42"- Hand twisted weave oatmeal T…" at bounding box center [784, 366] width 1568 height 731
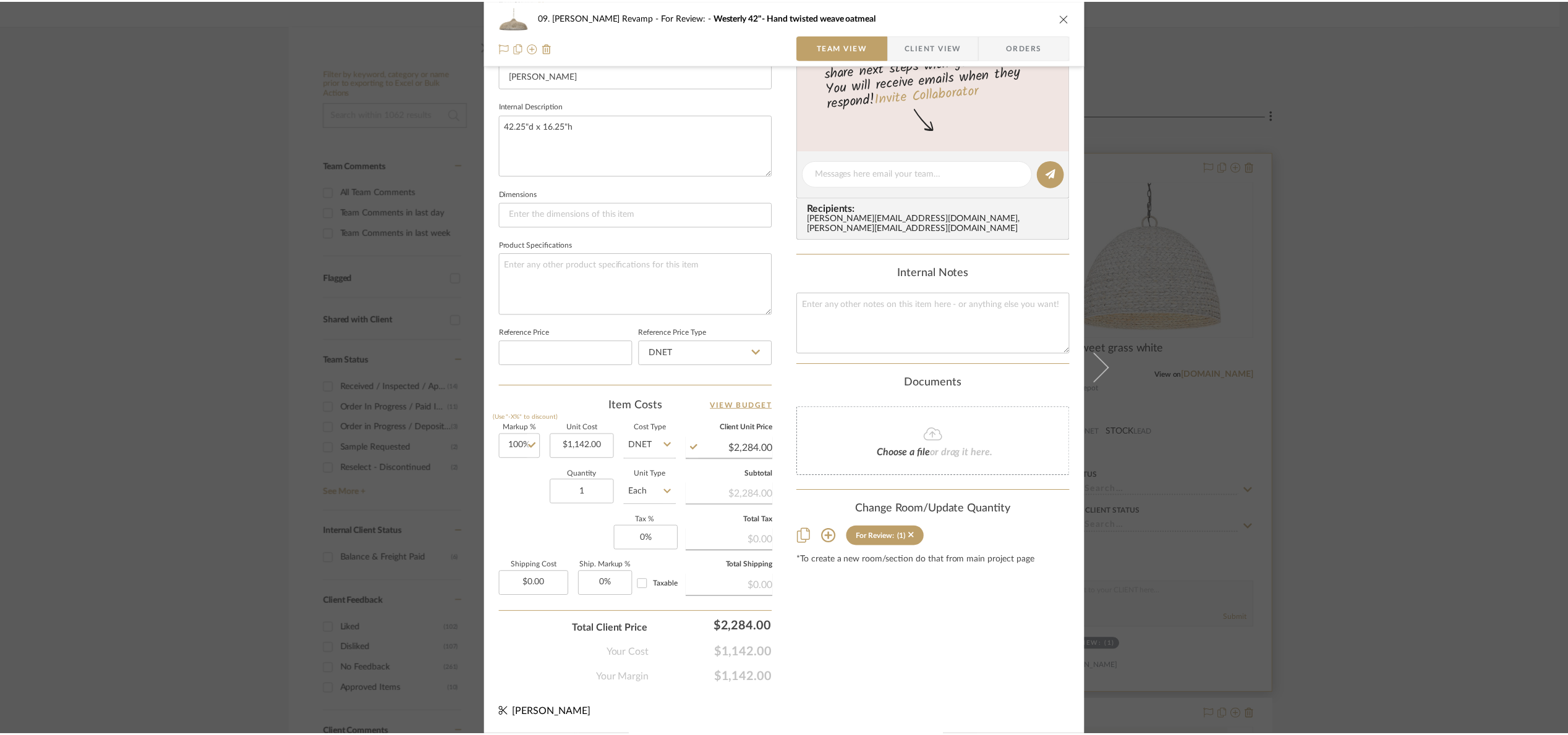
scroll to position [185, 0]
